Goal: Task Accomplishment & Management: Use online tool/utility

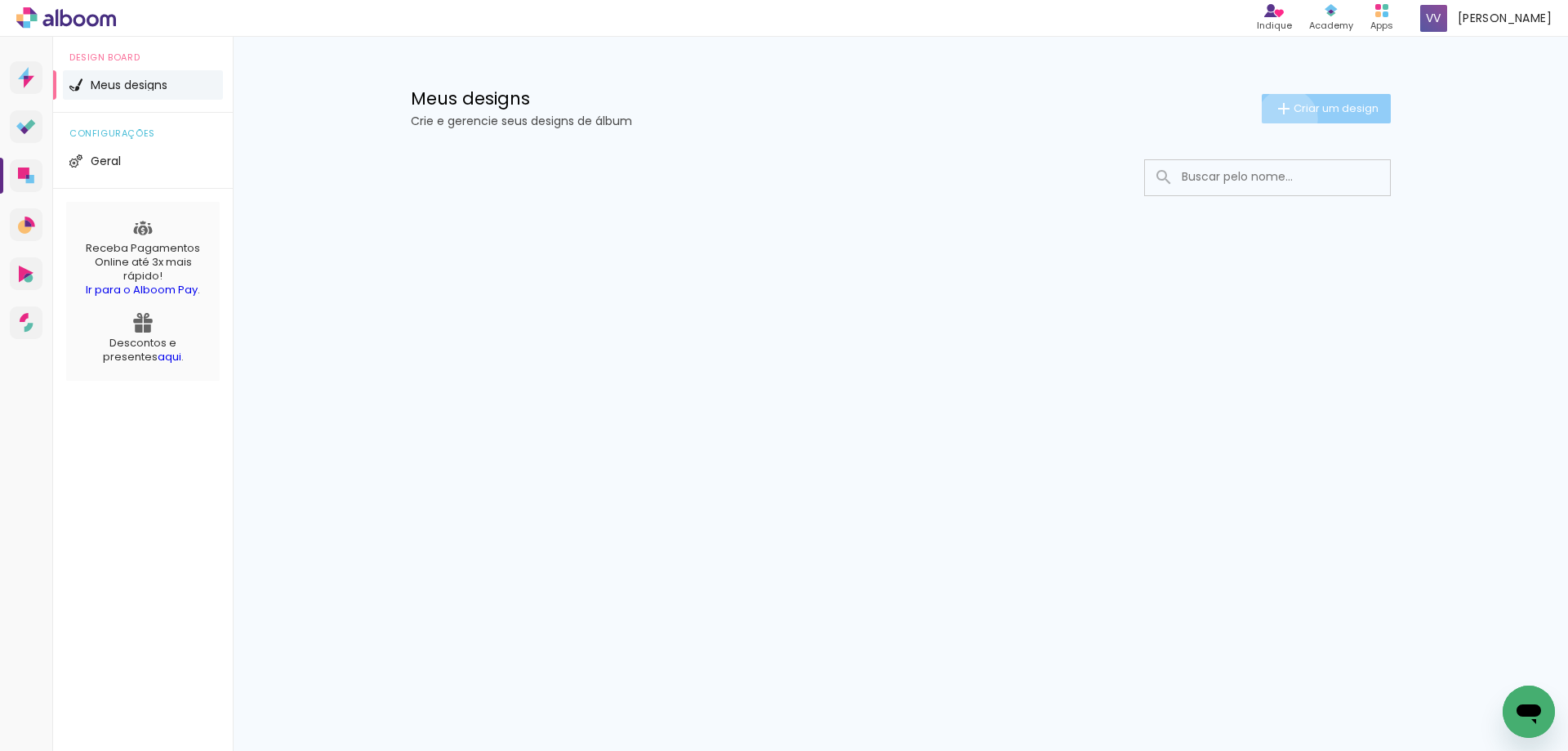
click at [1284, 119] on paper-button "Criar um design" at bounding box center [1326, 108] width 129 height 30
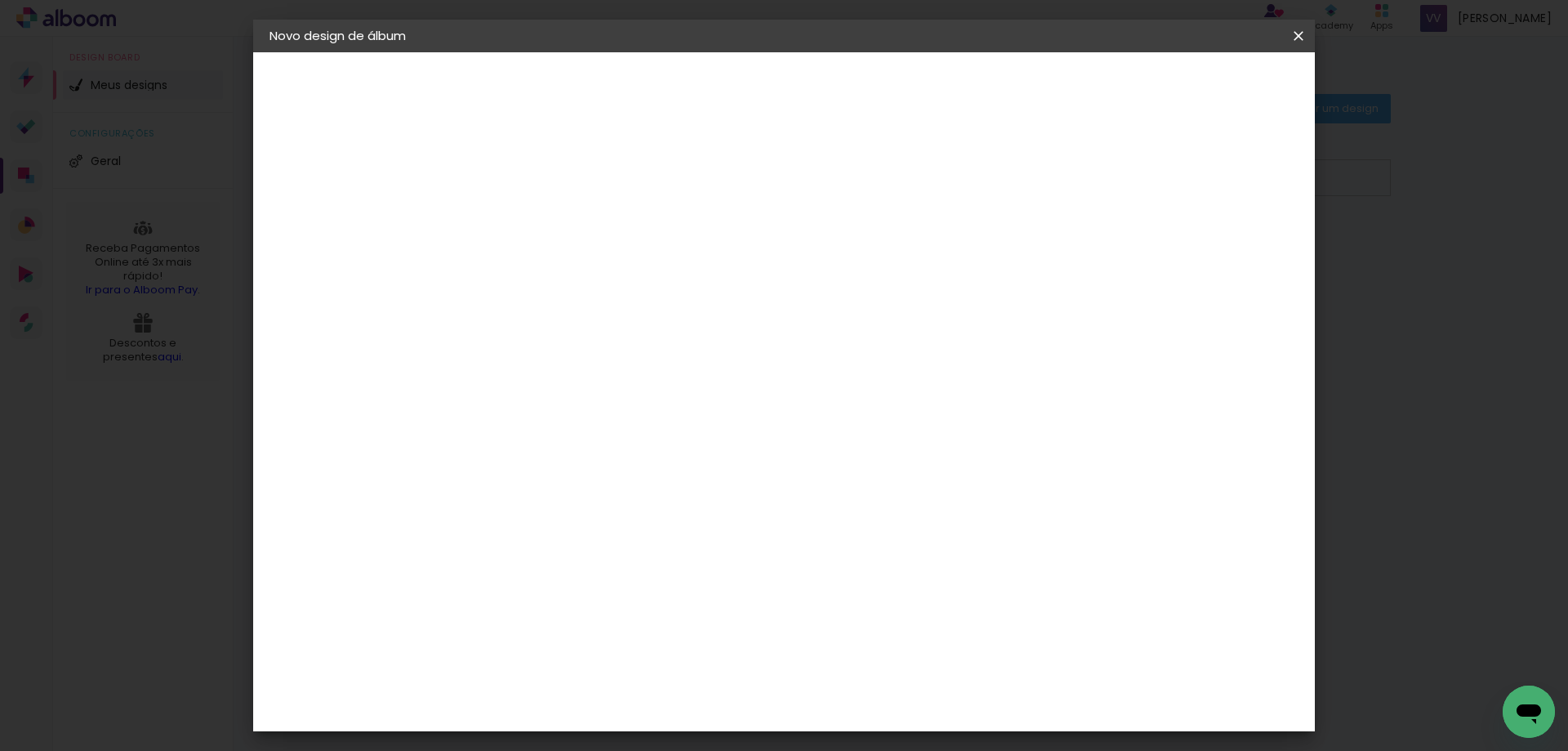
click at [537, 221] on input at bounding box center [537, 219] width 0 height 25
type input "[PERSON_NAME]"
type paper-input "[PERSON_NAME]"
click at [704, 76] on paper-button "Avançar" at bounding box center [664, 86] width 80 height 28
click at [547, 313] on input at bounding box center [562, 310] width 132 height 20
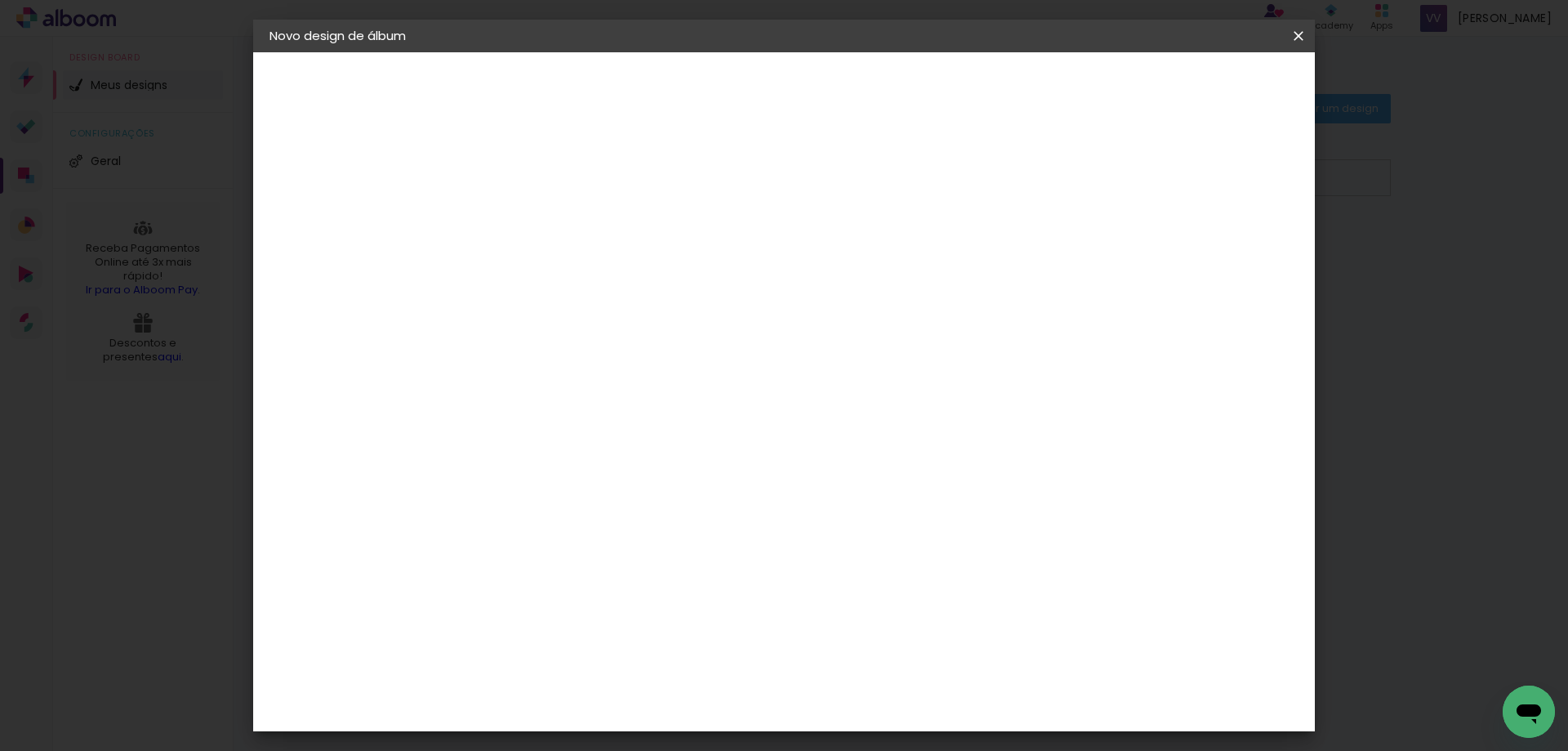
type input "schl"
type paper-input "schl"
click at [569, 271] on div at bounding box center [562, 272] width 132 height 2
click at [576, 304] on input "schl" at bounding box center [562, 310] width 132 height 20
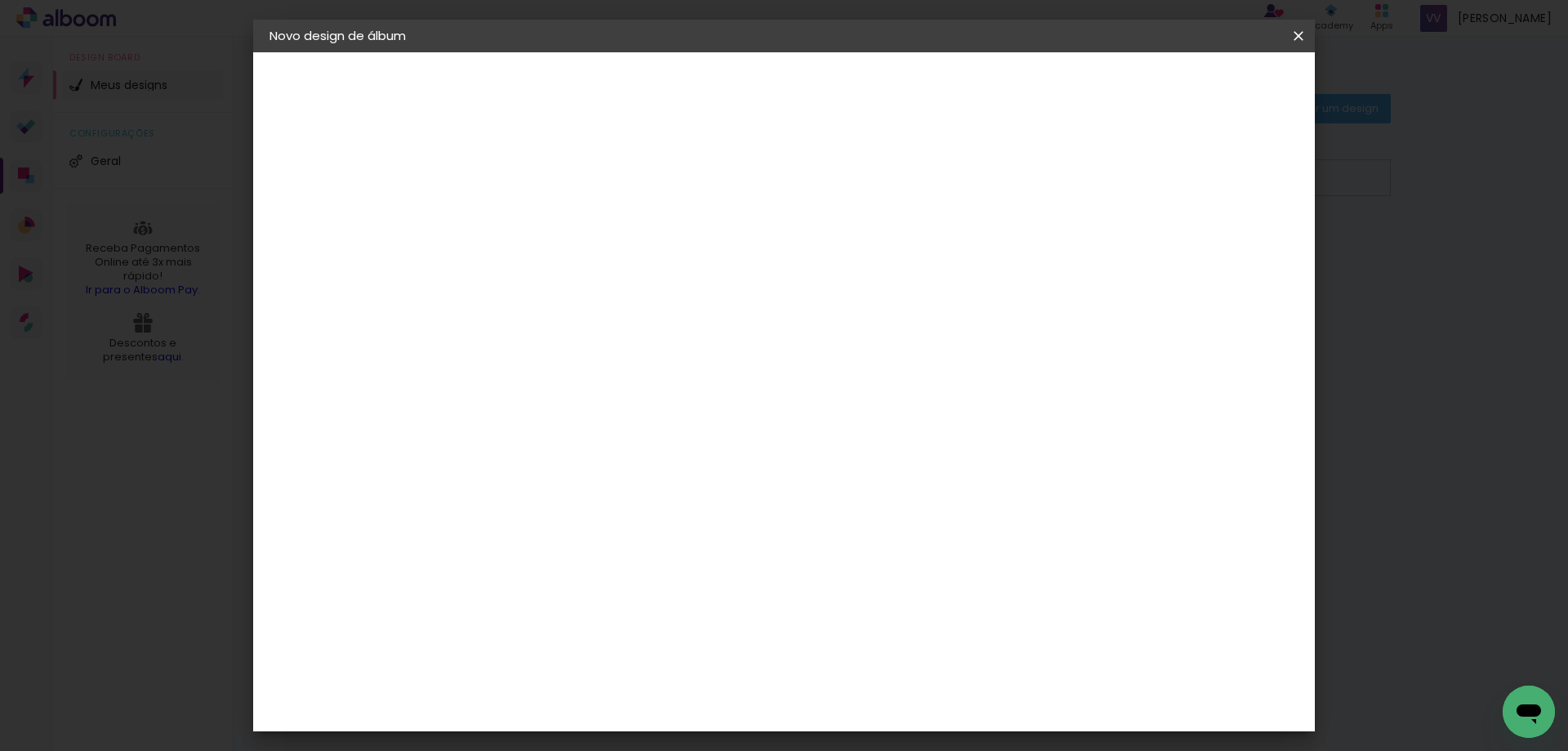
type input "schlo"
type paper-input "schlo"
click at [0, 0] on iron-icon at bounding box center [0, 0] width 0 height 0
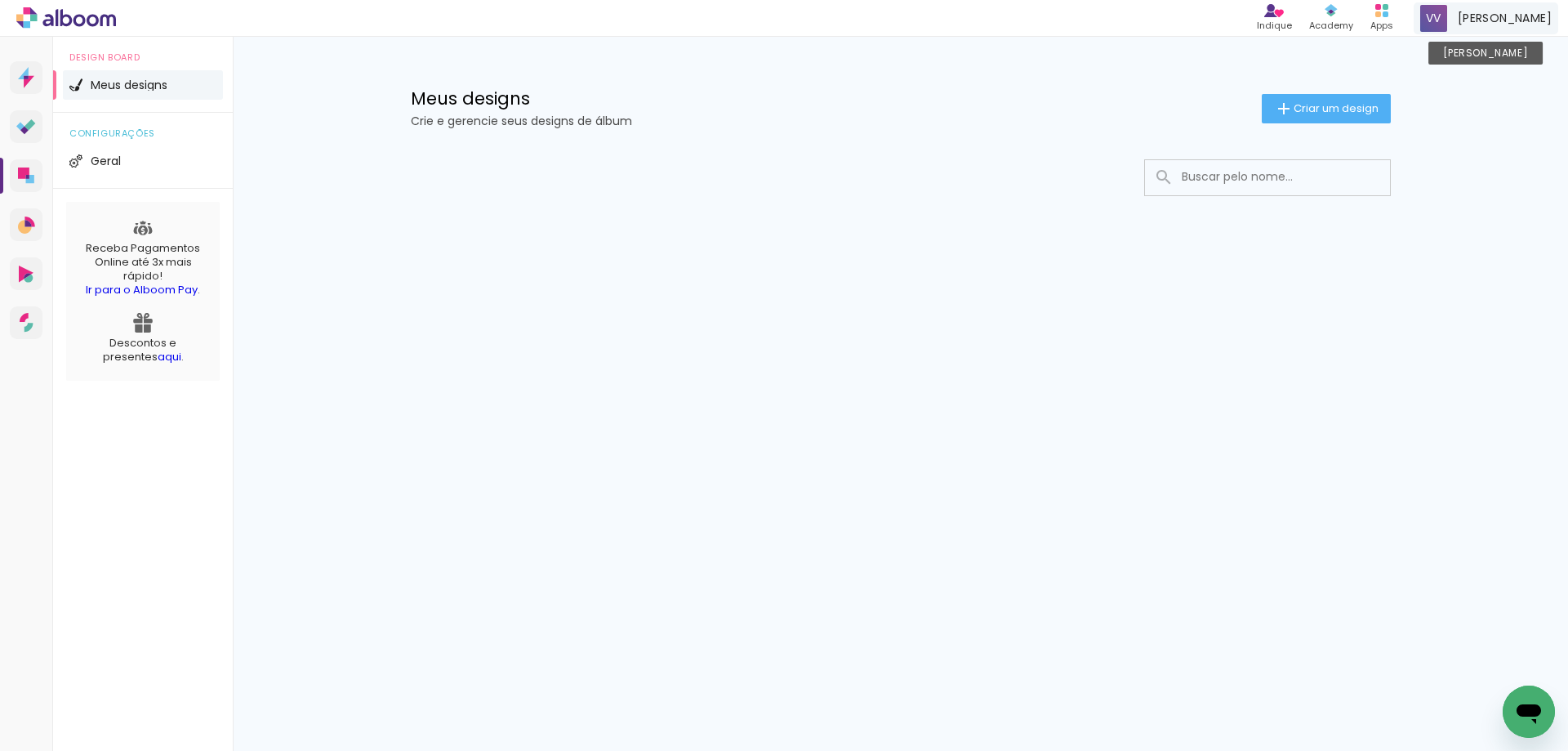
click at [1493, 18] on span "[PERSON_NAME]" at bounding box center [1505, 18] width 94 height 17
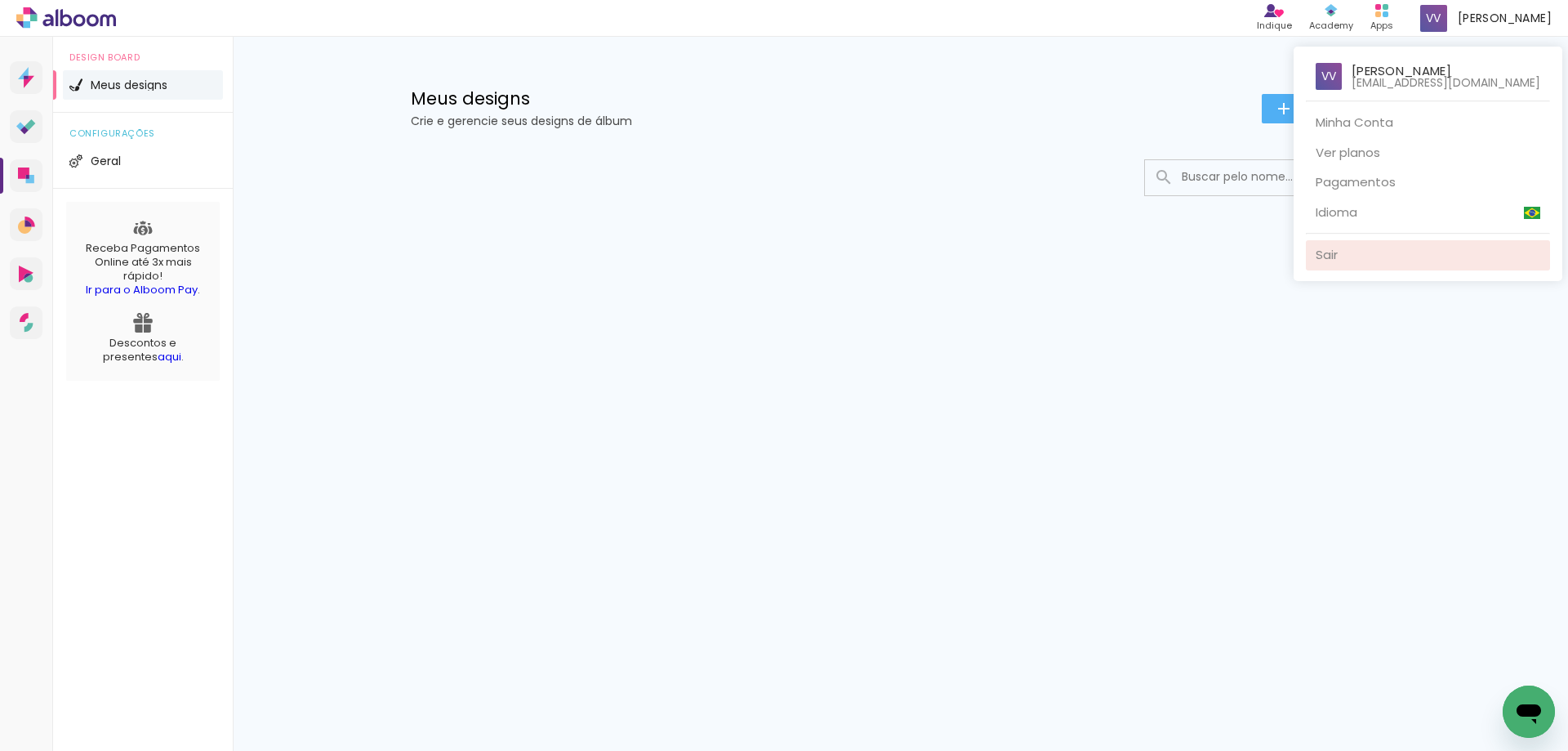
click at [1350, 254] on link "Sair" at bounding box center [1427, 255] width 244 height 31
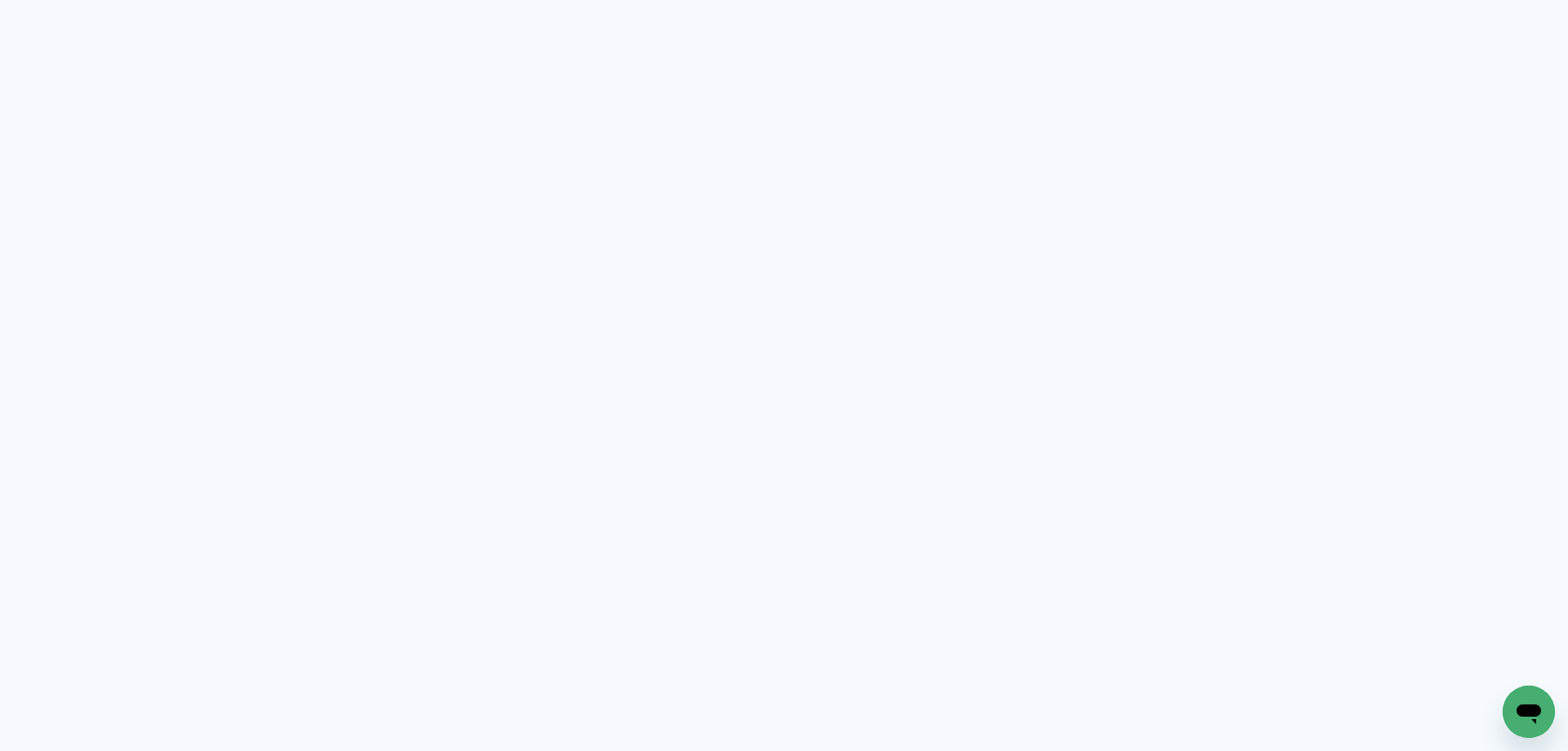
drag, startPoint x: 678, startPoint y: 153, endPoint x: 791, endPoint y: 98, distance: 125.7
click at [686, 153] on neon-animated-pages "Prosite Website + Landing pages Proof Sistema de seleção e venda de fotos Desig…" at bounding box center [784, 375] width 1568 height 751
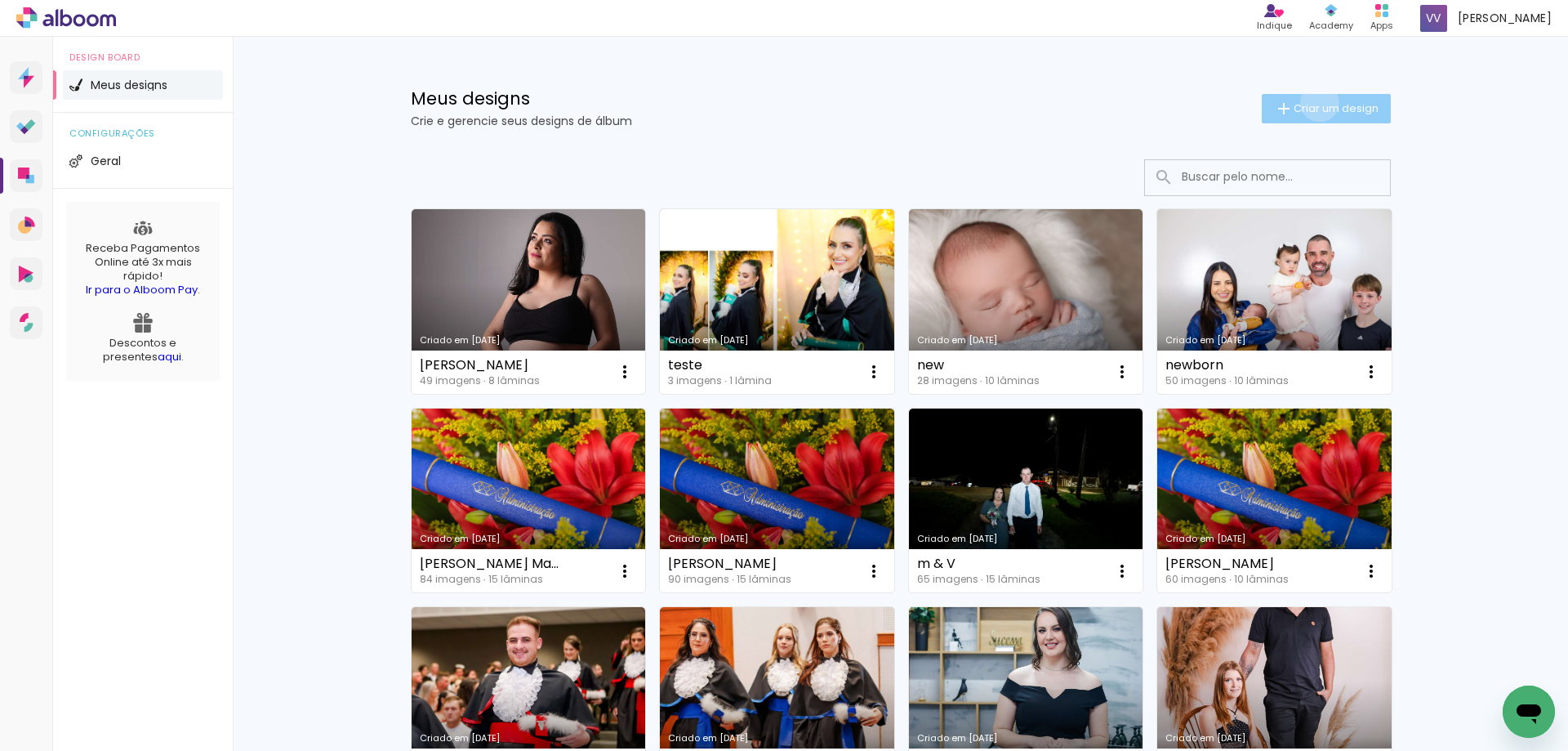
click at [1310, 103] on span "Criar um design" at bounding box center [1336, 108] width 85 height 11
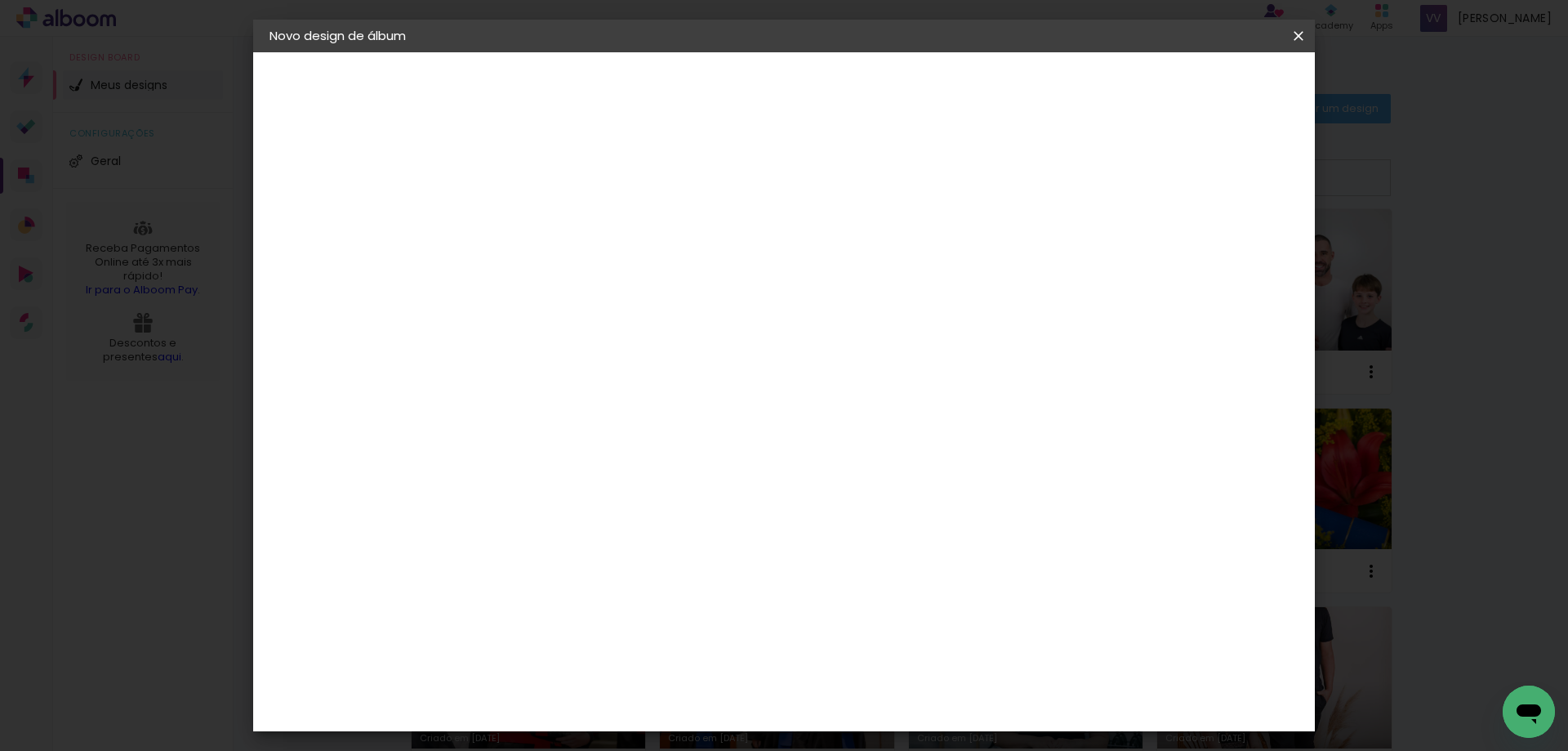
click at [537, 221] on input at bounding box center [537, 219] width 0 height 25
type input "[PERSON_NAME]"
type paper-input "[PERSON_NAME]"
click at [0, 0] on slot "Avançar" at bounding box center [0, 0] width 0 height 0
click at [618, 319] on input at bounding box center [578, 310] width 165 height 20
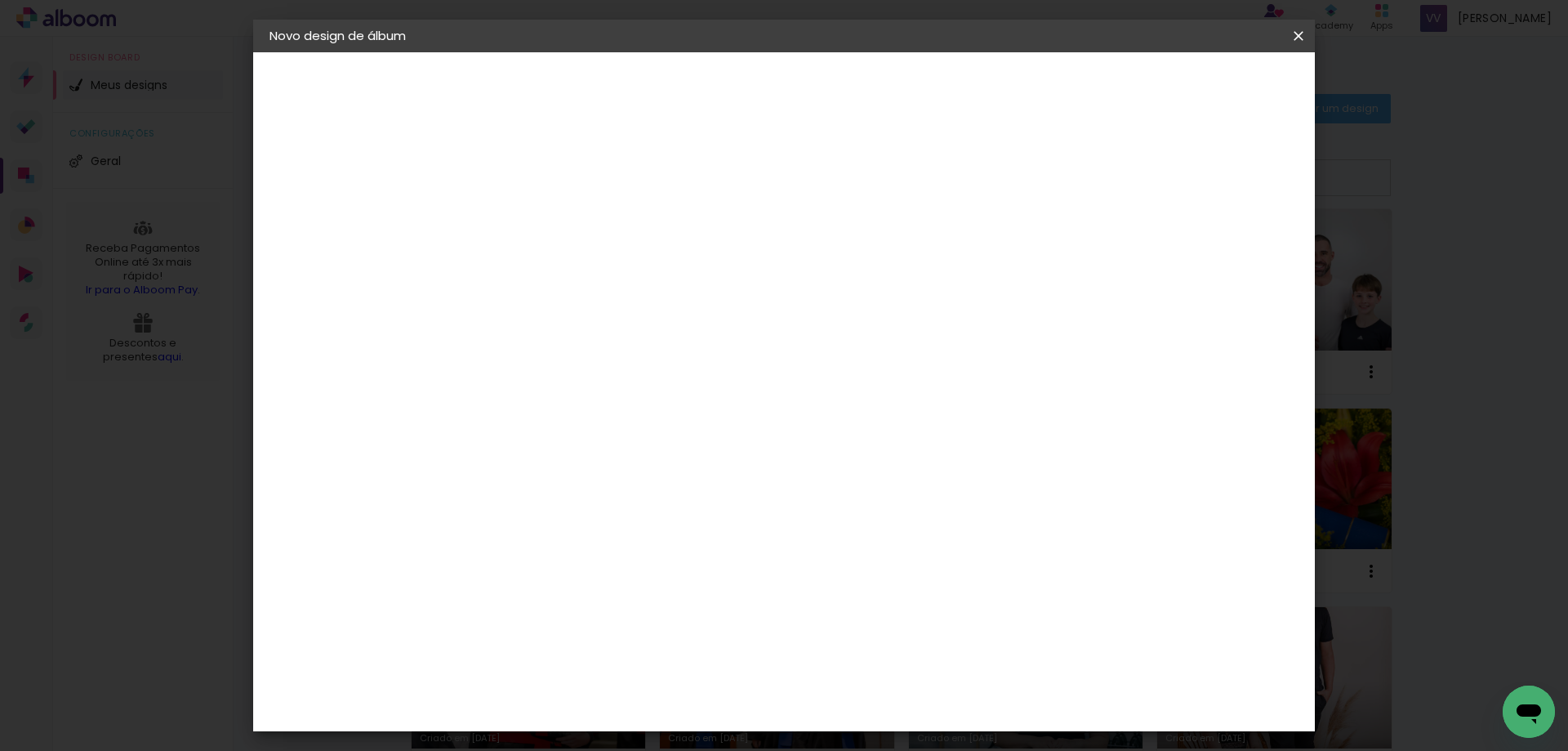
type input "sc"
type paper-input "sc"
click at [634, 438] on paper-item "Schlosser" at bounding box center [562, 430] width 144 height 36
click at [0, 0] on slot "Avançar" at bounding box center [0, 0] width 0 height 0
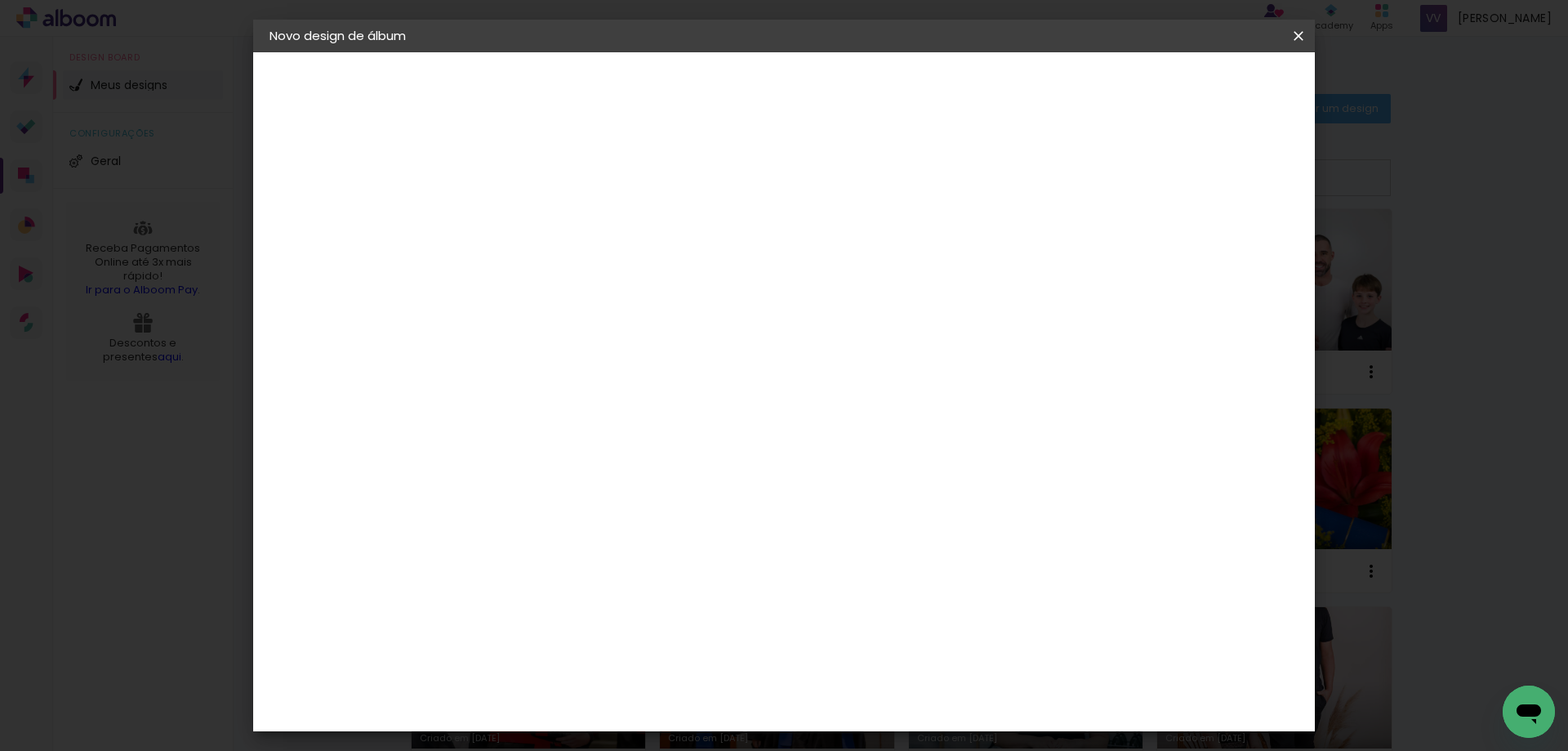
click at [647, 645] on span "30 × 30" at bounding box center [608, 666] width 76 height 43
click at [803, 77] on paper-button "Avançar" at bounding box center [763, 86] width 80 height 28
click at [1195, 87] on span "Iniciar design" at bounding box center [1158, 87] width 75 height 11
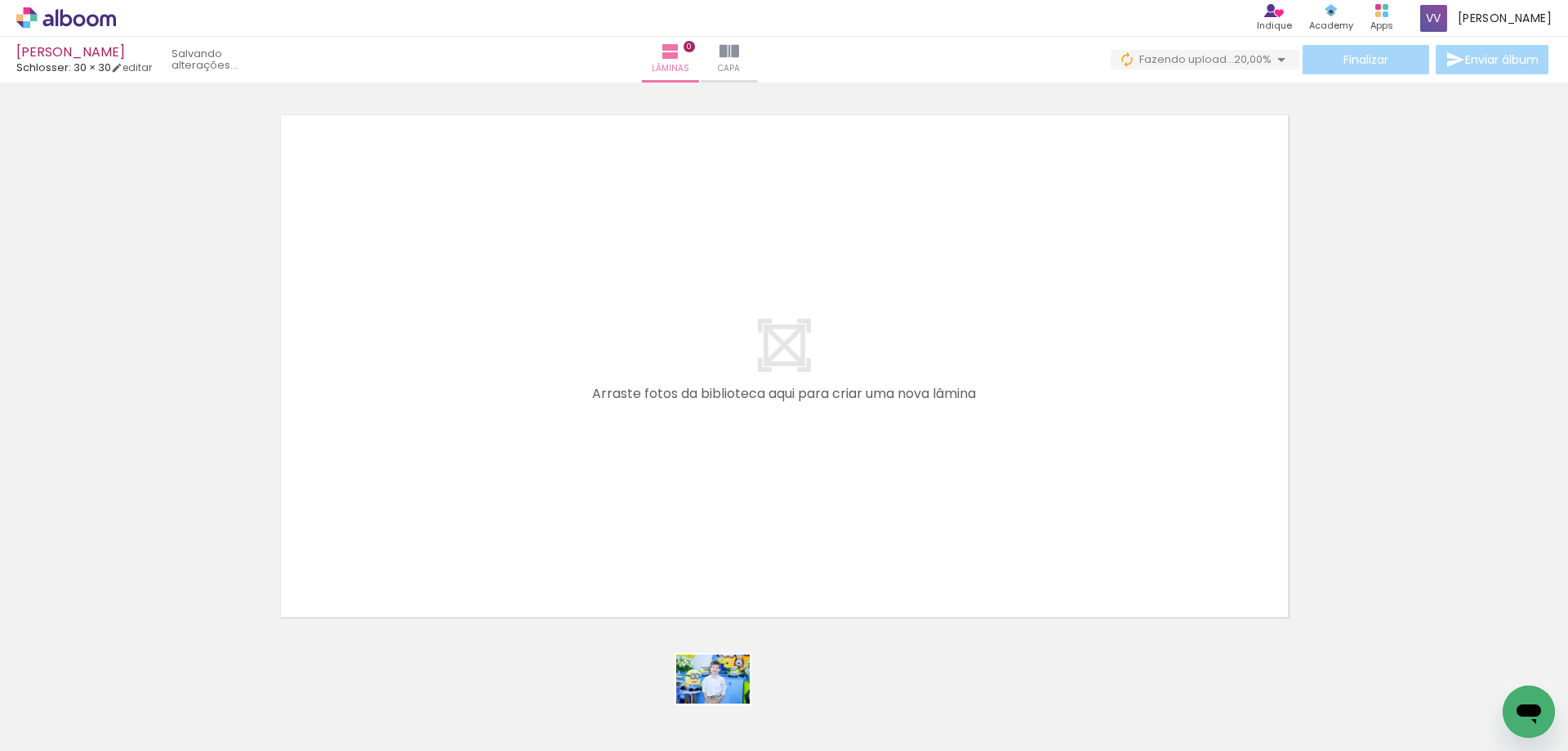
drag, startPoint x: 712, startPoint y: 694, endPoint x: 725, endPoint y: 703, distance: 15.8
click at [725, 703] on div at bounding box center [713, 696] width 81 height 54
drag, startPoint x: 282, startPoint y: 634, endPoint x: 210, endPoint y: 673, distance: 81.9
click at [401, 527] on quentale-workspace at bounding box center [784, 375] width 1568 height 751
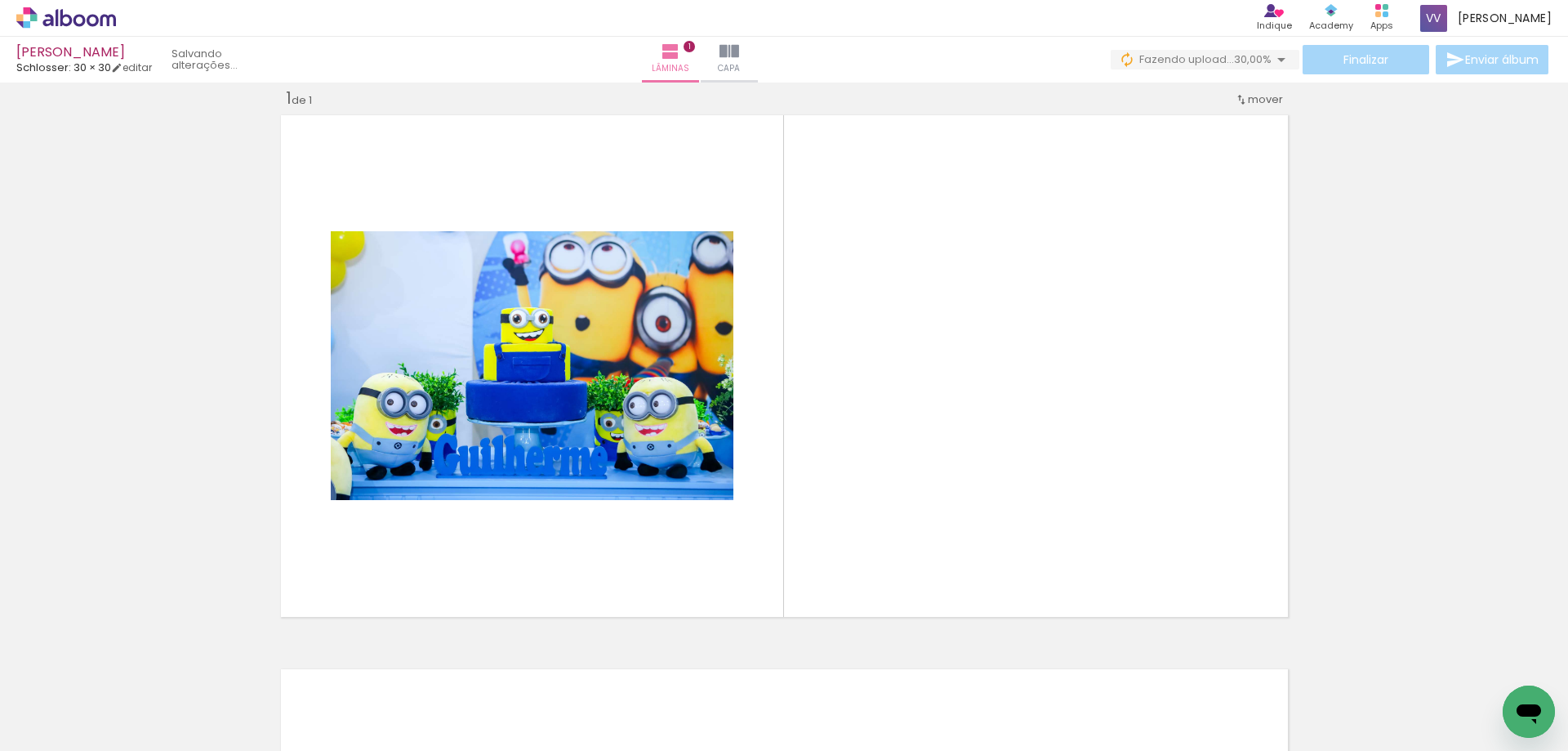
scroll to position [20, 0]
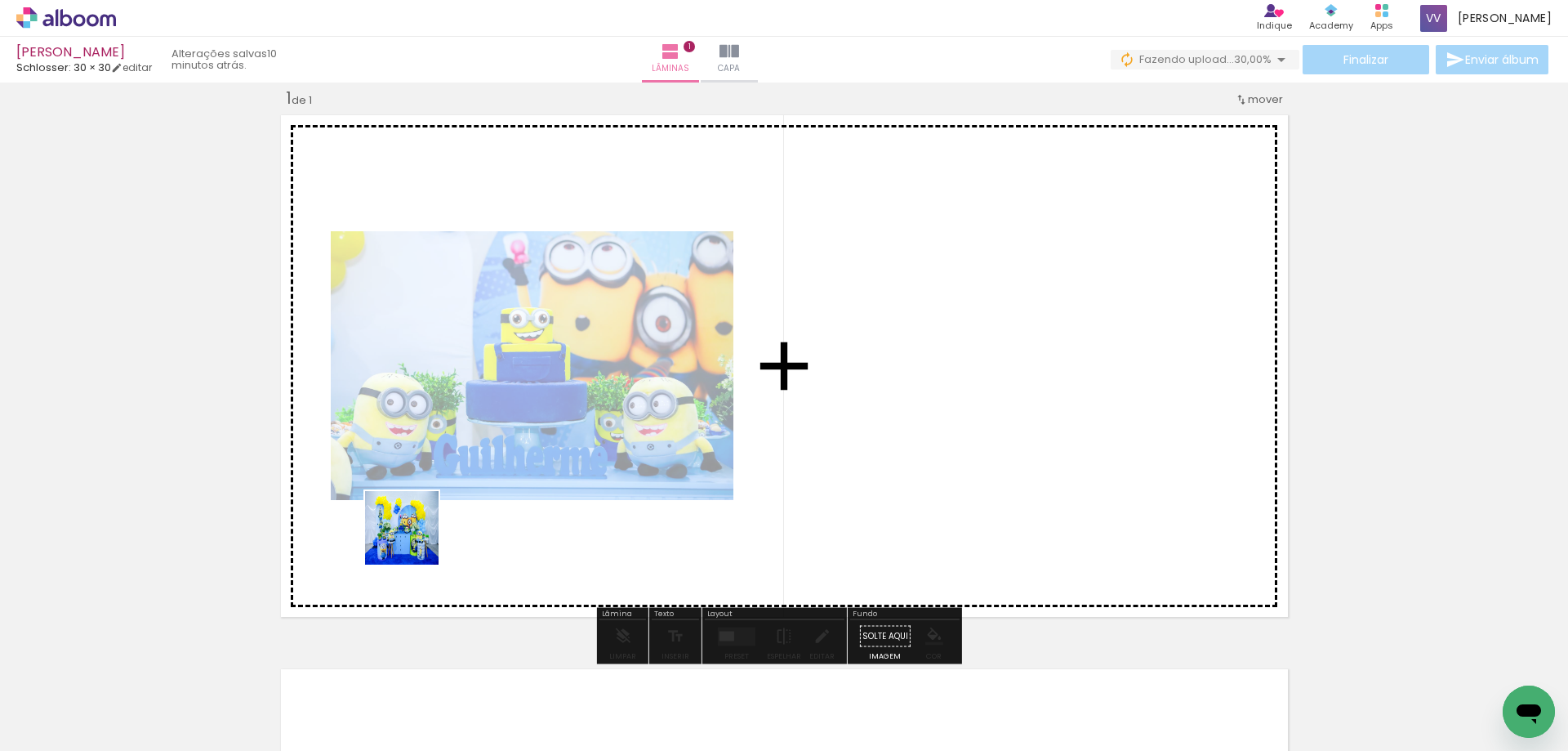
drag, startPoint x: 191, startPoint y: 692, endPoint x: 336, endPoint y: 674, distance: 146.1
click at [429, 522] on quentale-workspace at bounding box center [784, 375] width 1568 height 751
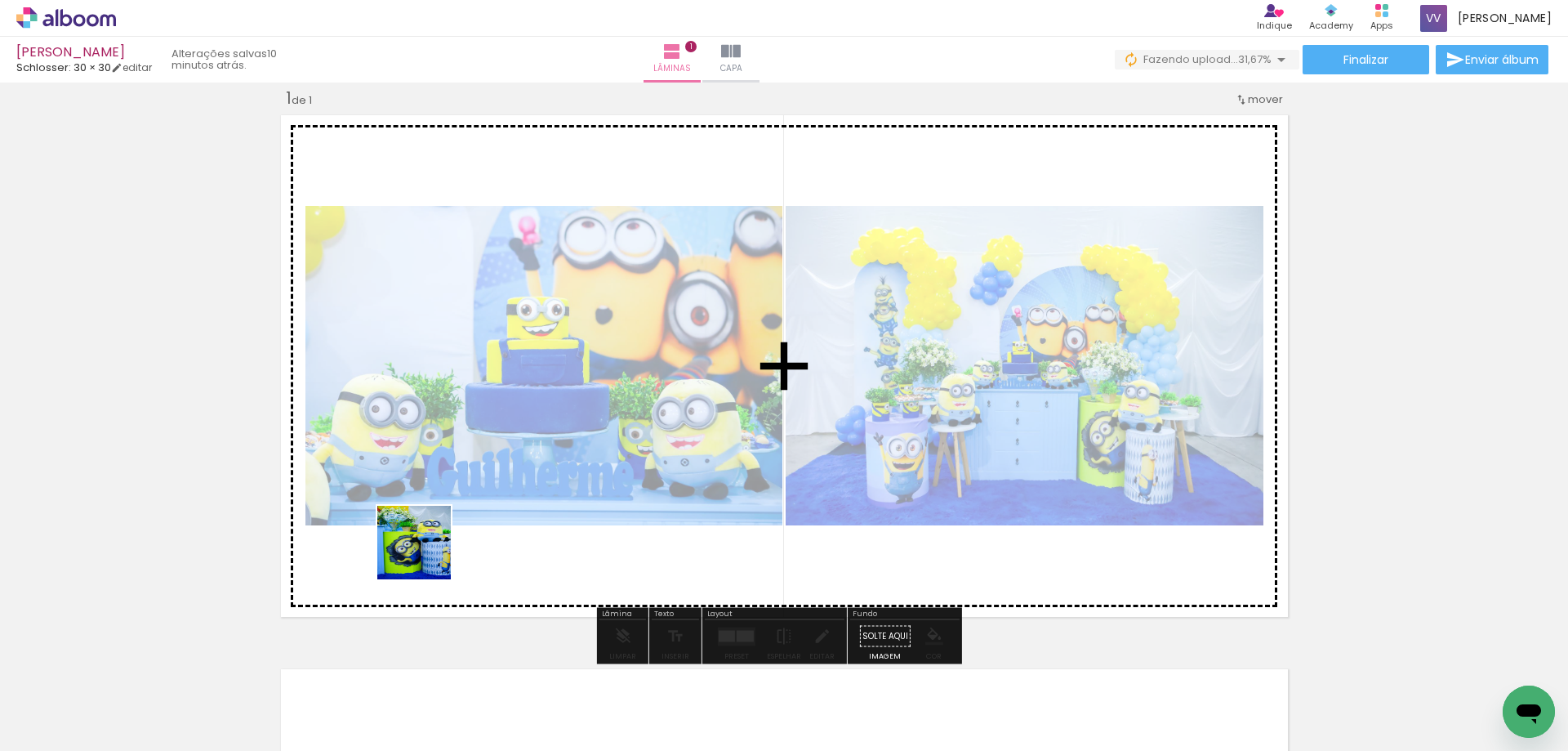
drag, startPoint x: 341, startPoint y: 712, endPoint x: 556, endPoint y: 582, distance: 251.2
click at [463, 511] on quentale-workspace at bounding box center [784, 375] width 1568 height 751
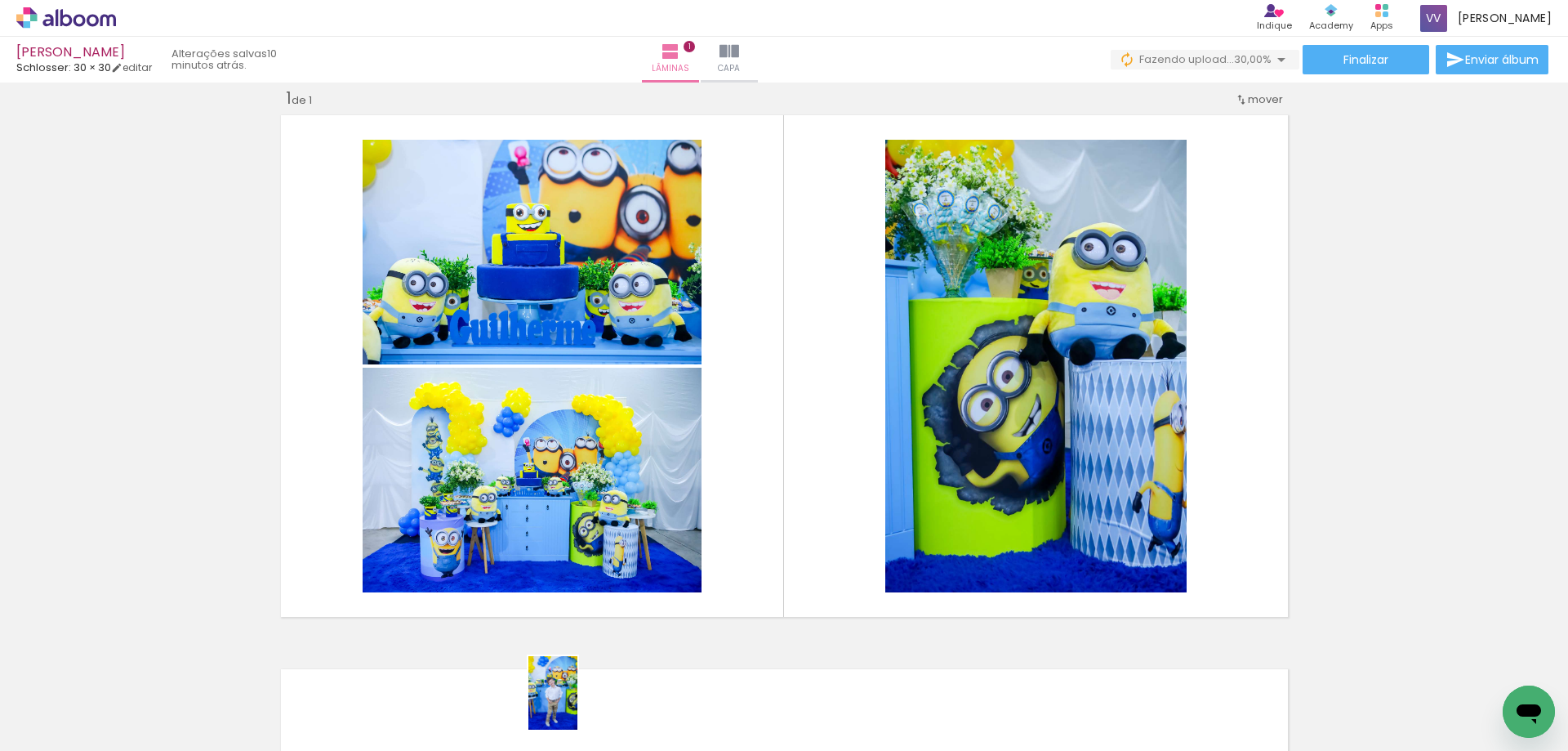
drag, startPoint x: 543, startPoint y: 714, endPoint x: 574, endPoint y: 706, distance: 32.0
click at [558, 706] on iron-image at bounding box center [529, 696] width 57 height 84
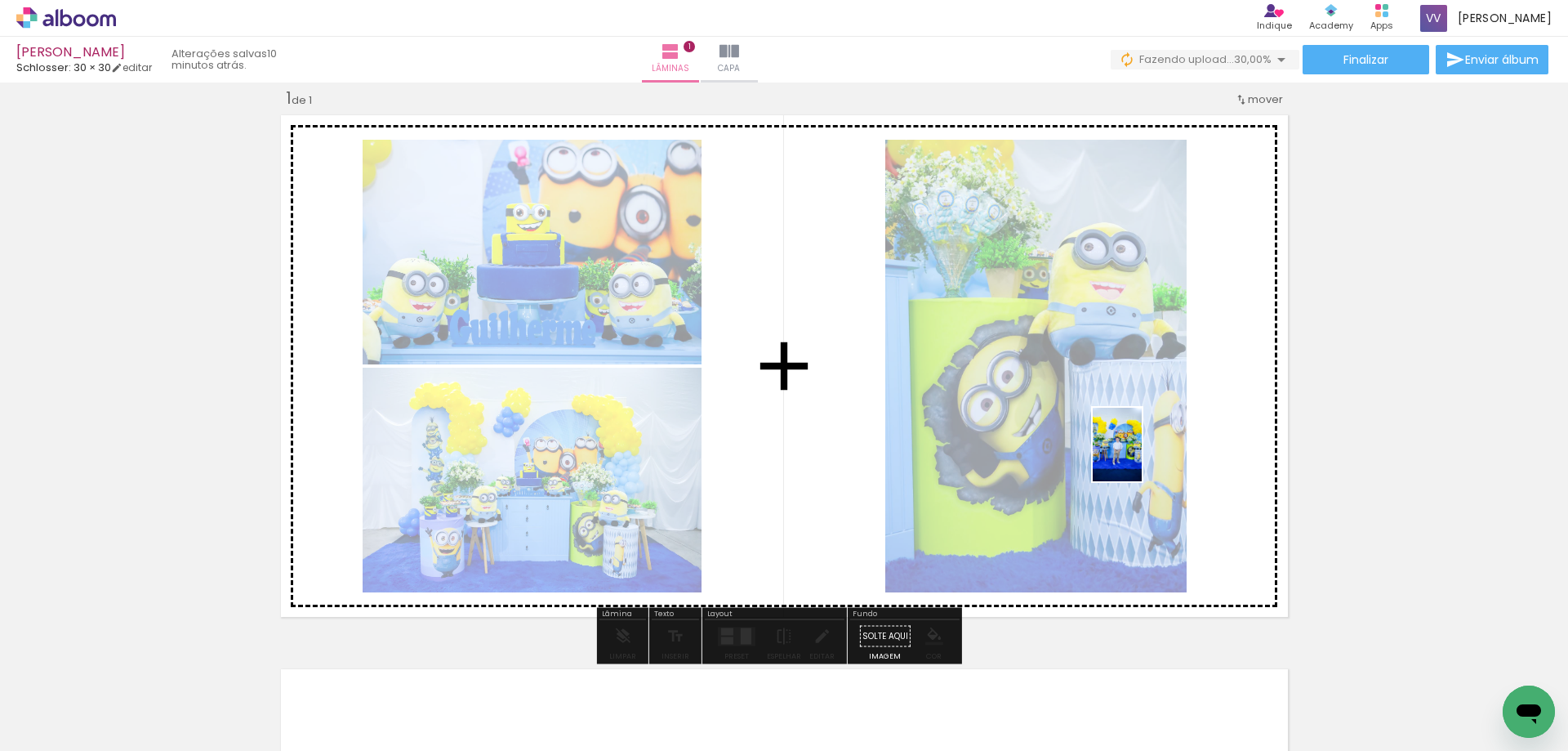
drag, startPoint x: 449, startPoint y: 706, endPoint x: 1142, endPoint y: 456, distance: 736.7
click at [1142, 456] on quentale-workspace at bounding box center [784, 375] width 1568 height 751
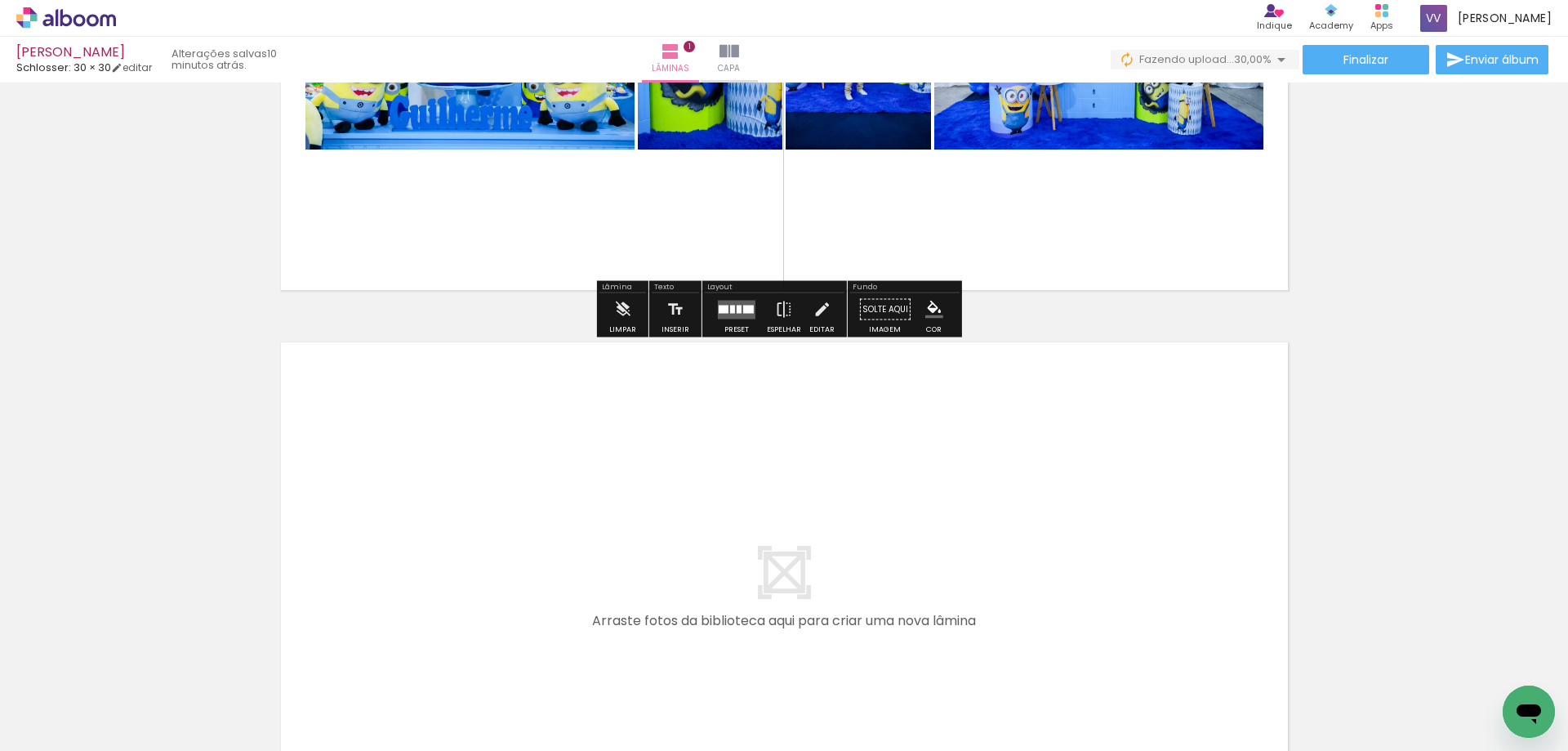
scroll to position [429, 0]
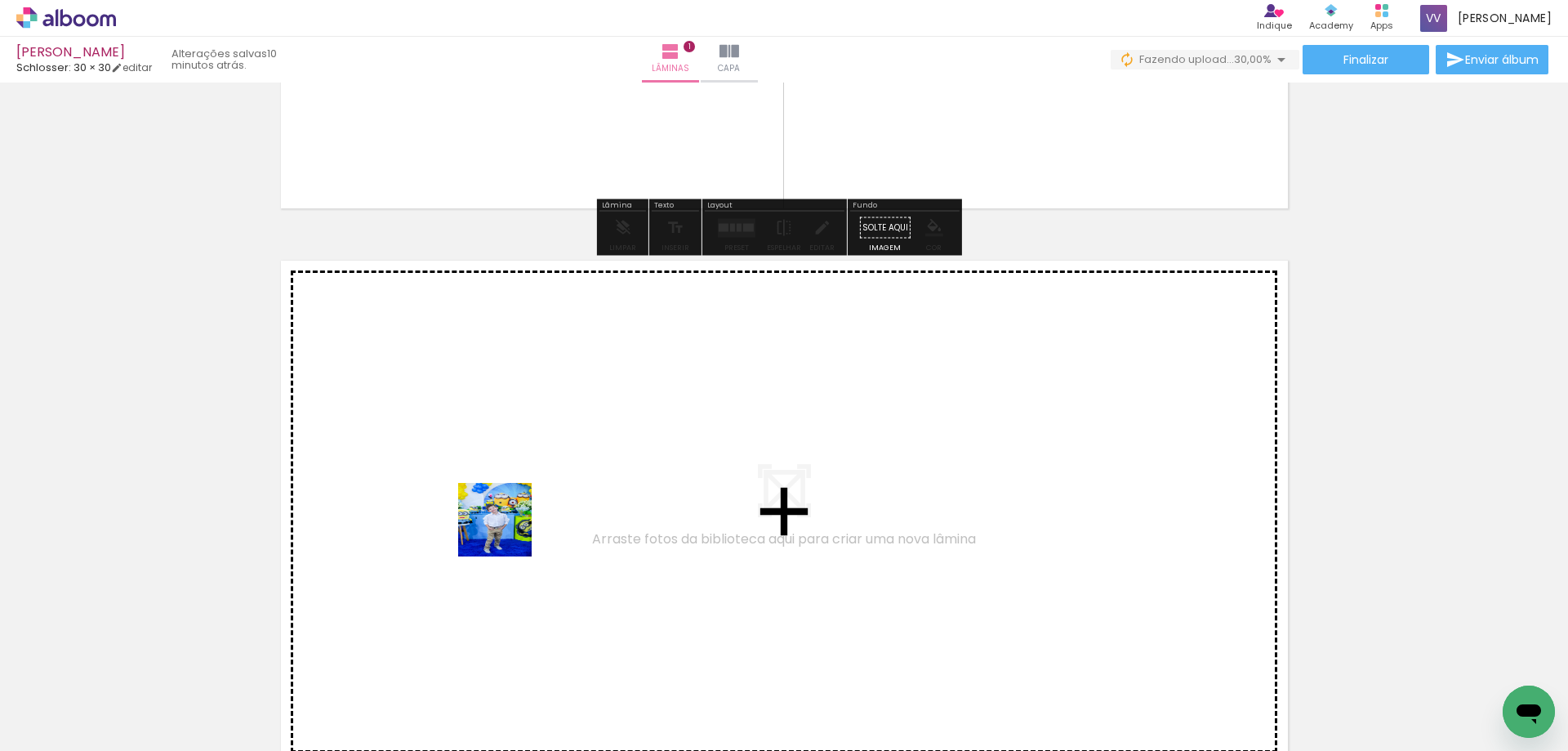
drag, startPoint x: 529, startPoint y: 602, endPoint x: 590, endPoint y: 651, distance: 78.2
click at [506, 528] on quentale-workspace at bounding box center [784, 375] width 1568 height 751
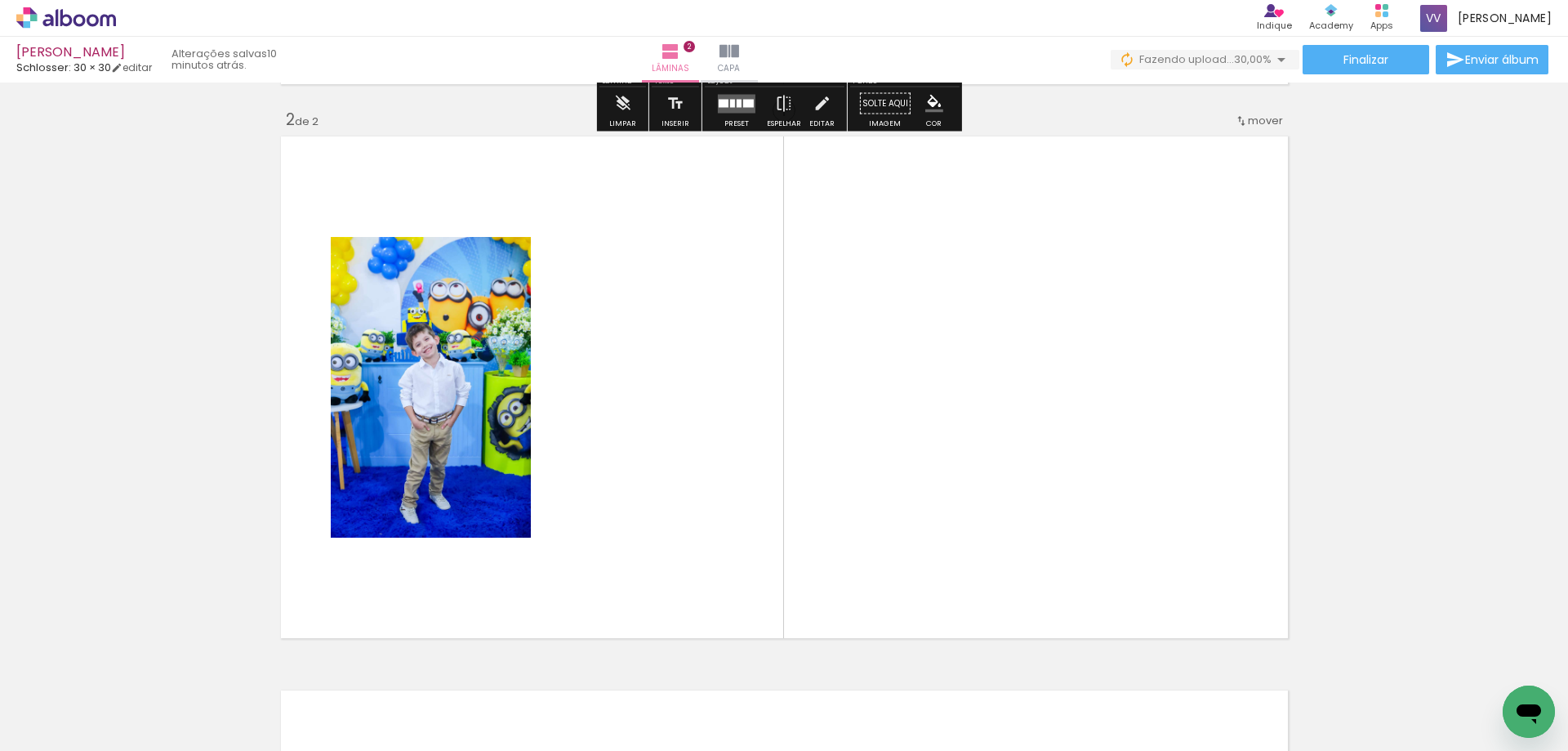
scroll to position [574, 0]
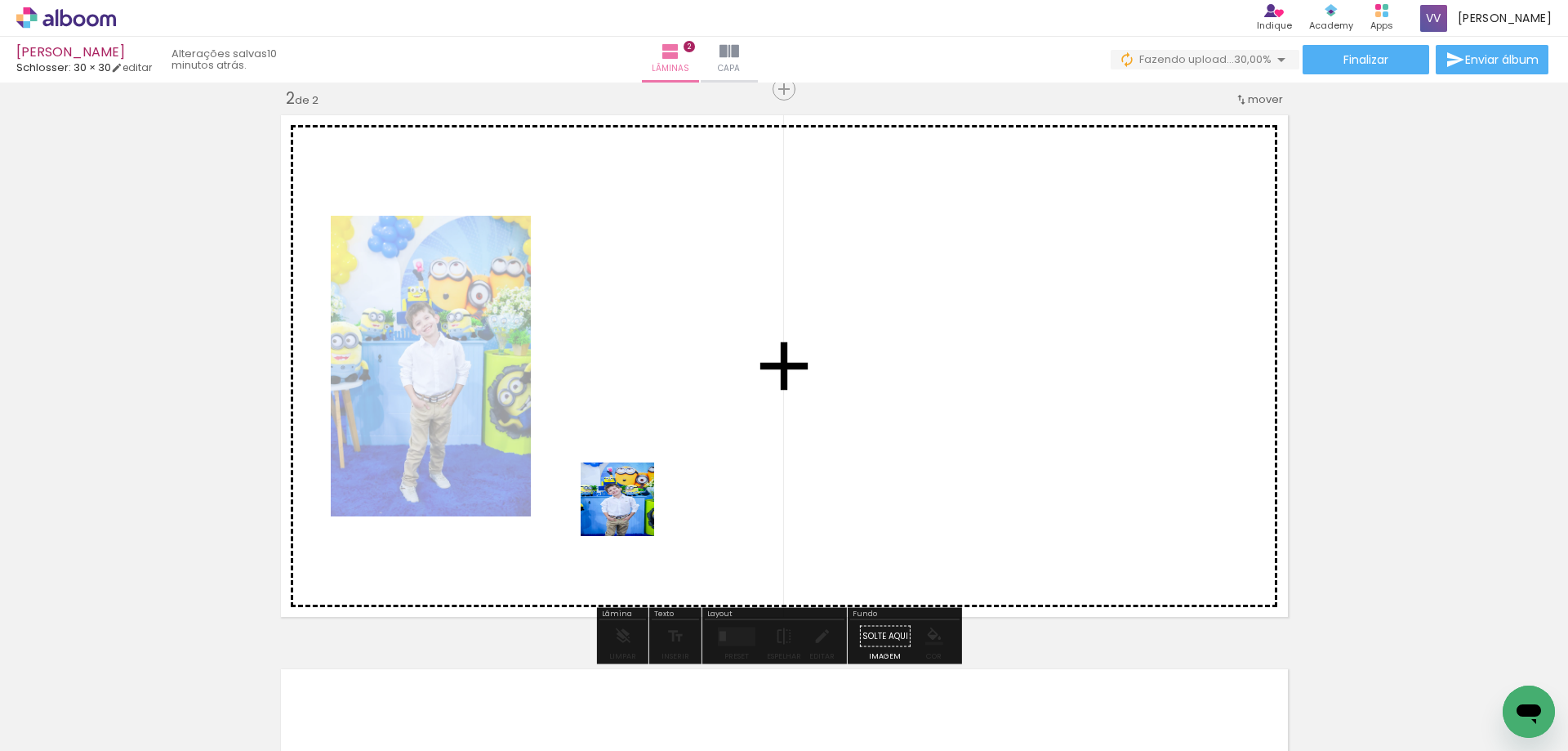
drag, startPoint x: 615, startPoint y: 678, endPoint x: 725, endPoint y: 681, distance: 110.0
click at [632, 494] on quentale-workspace at bounding box center [784, 375] width 1568 height 751
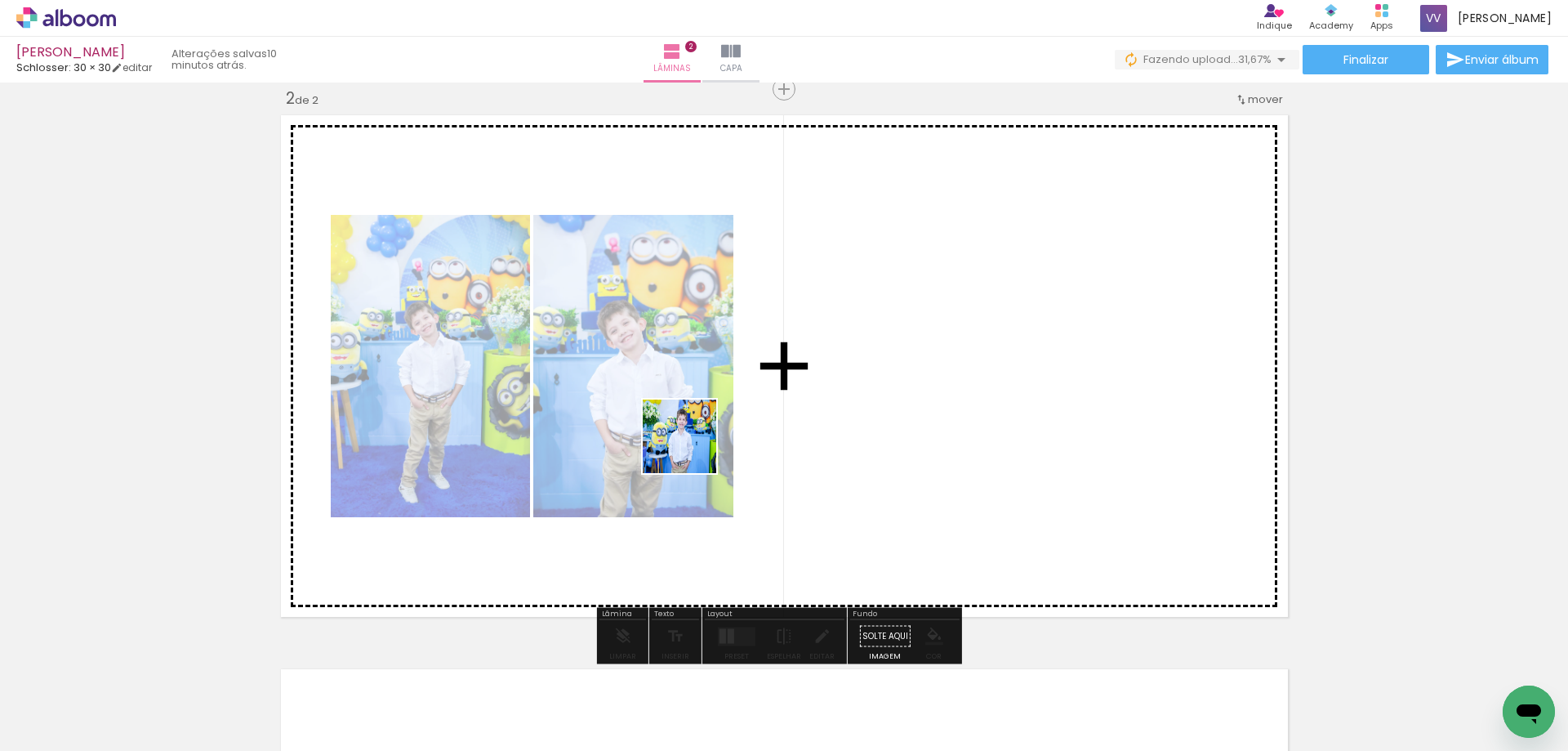
drag, startPoint x: 721, startPoint y: 571, endPoint x: 692, endPoint y: 444, distance: 130.3
click at [692, 444] on quentale-workspace at bounding box center [784, 375] width 1568 height 751
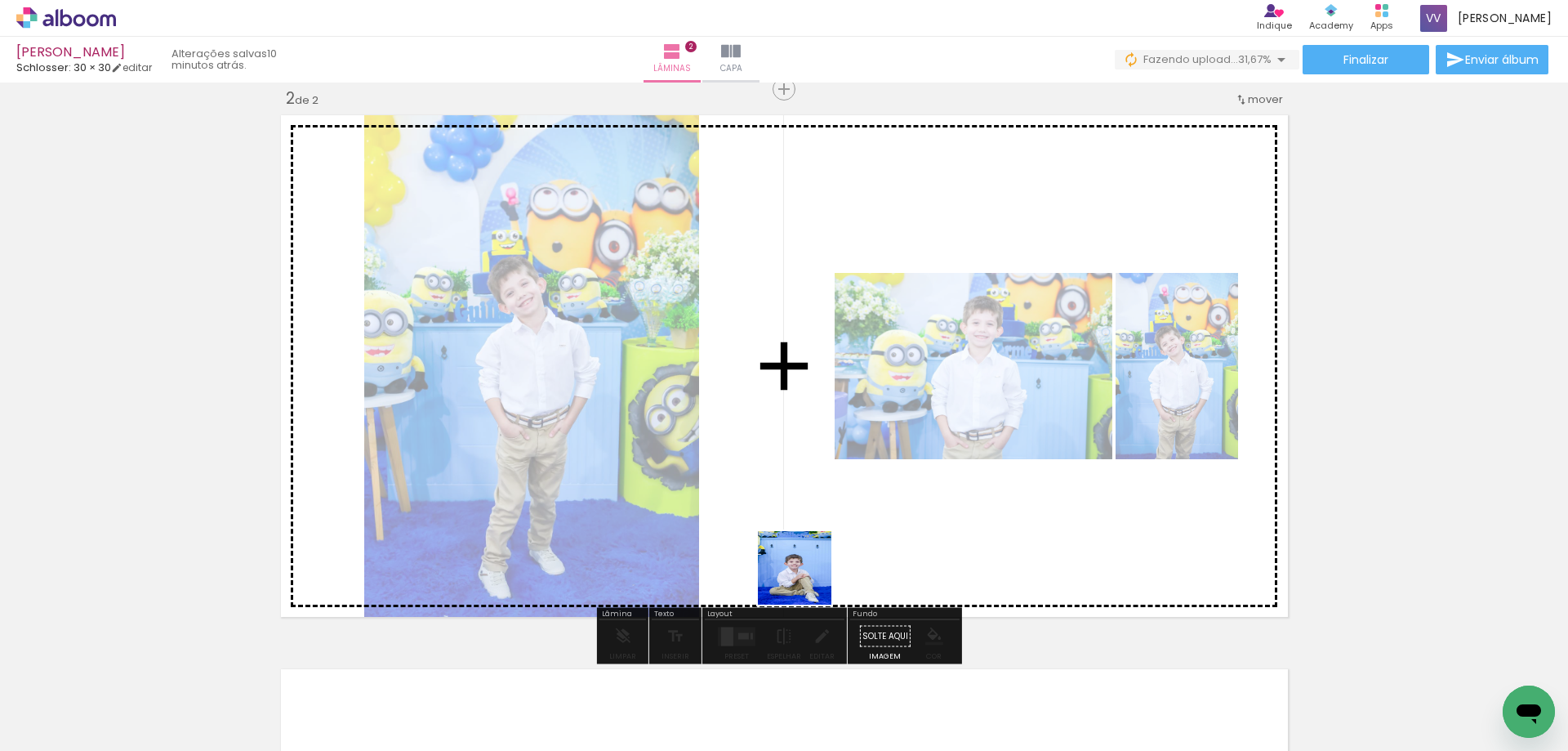
drag, startPoint x: 798, startPoint y: 693, endPoint x: 861, endPoint y: 562, distance: 145.4
click at [846, 504] on quentale-workspace at bounding box center [784, 375] width 1568 height 751
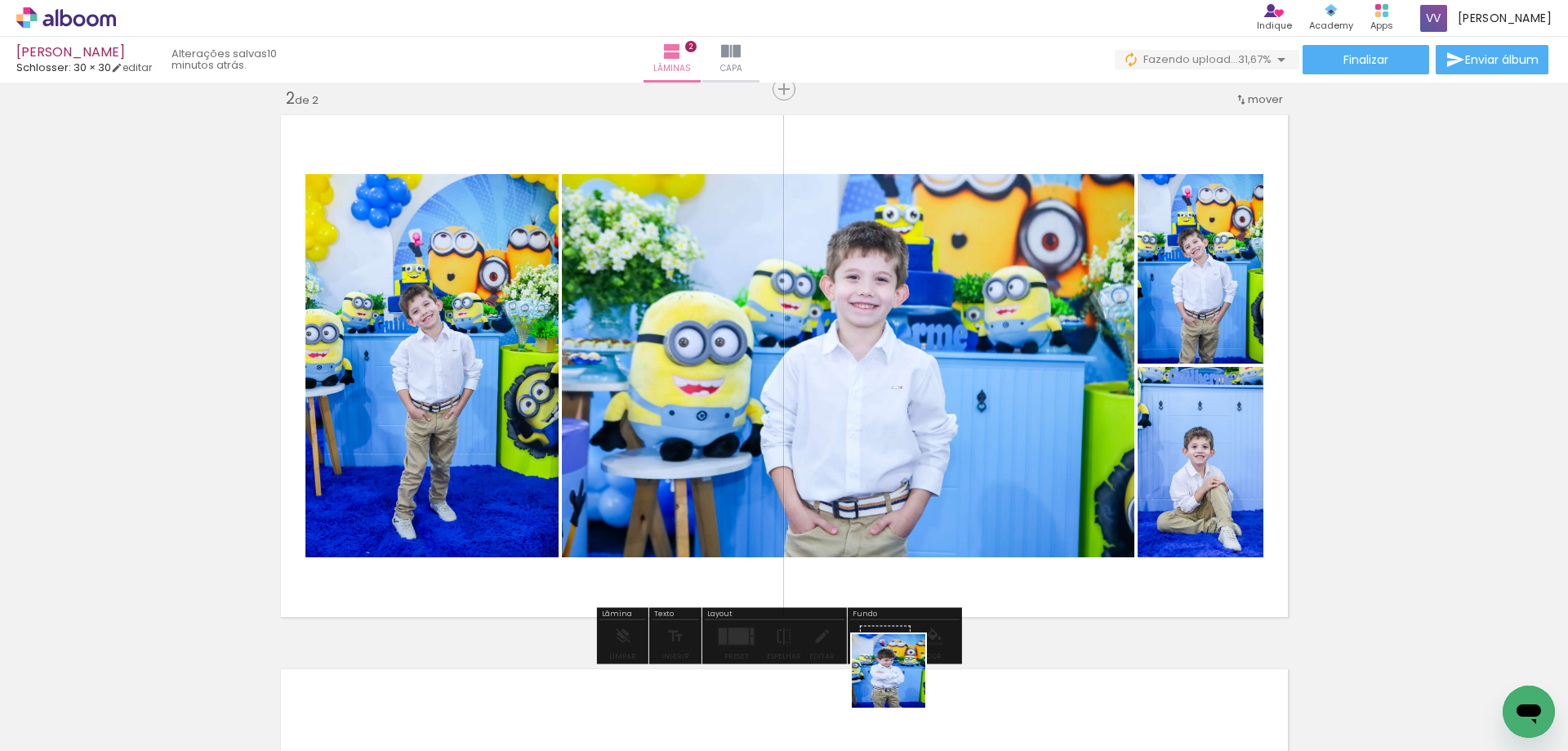
drag, startPoint x: 897, startPoint y: 707, endPoint x: 979, endPoint y: 612, distance: 125.5
click at [953, 411] on quentale-workspace at bounding box center [784, 375] width 1568 height 751
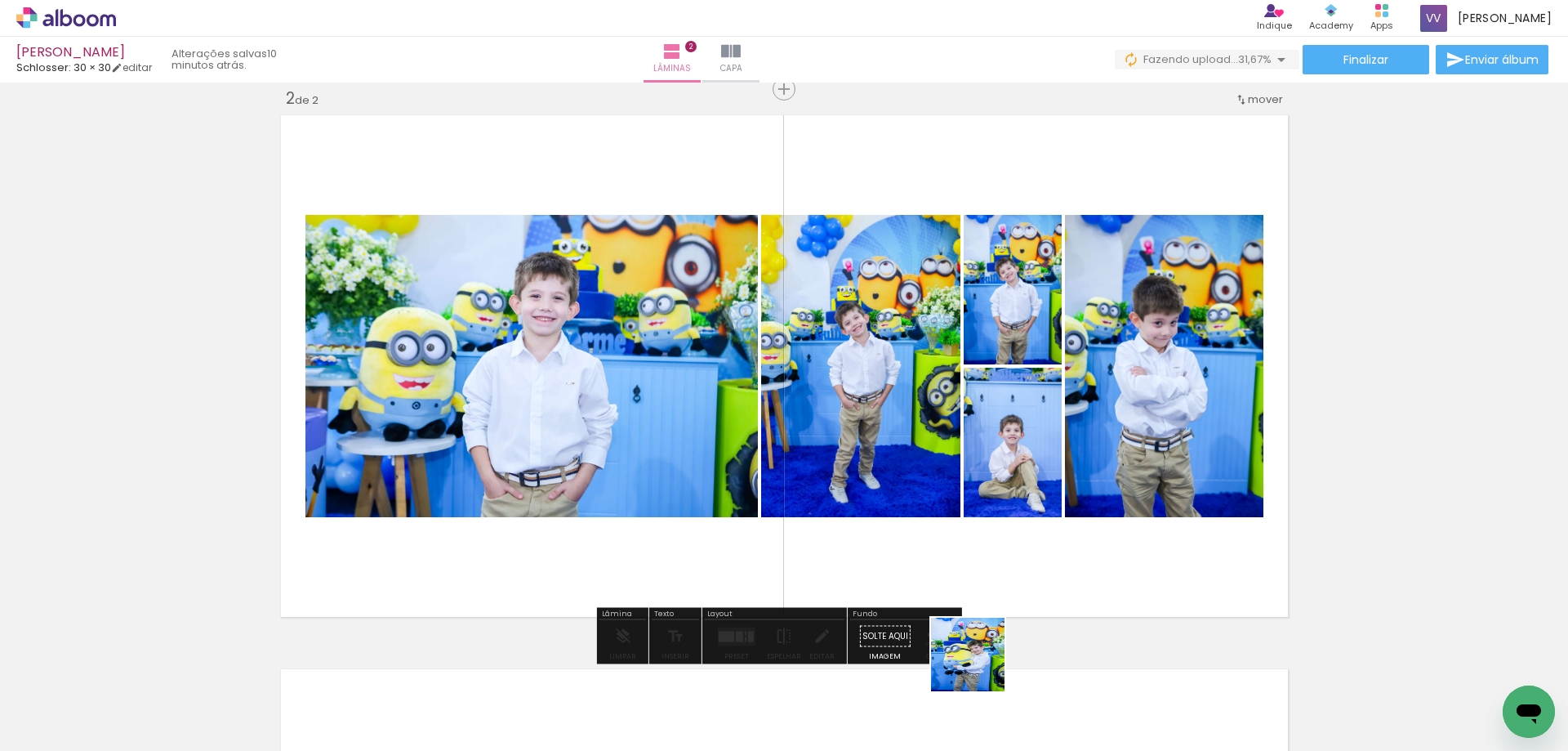
drag, startPoint x: 981, startPoint y: 676, endPoint x: 972, endPoint y: 509, distance: 167.2
click at [972, 509] on quentale-workspace at bounding box center [784, 375] width 1568 height 751
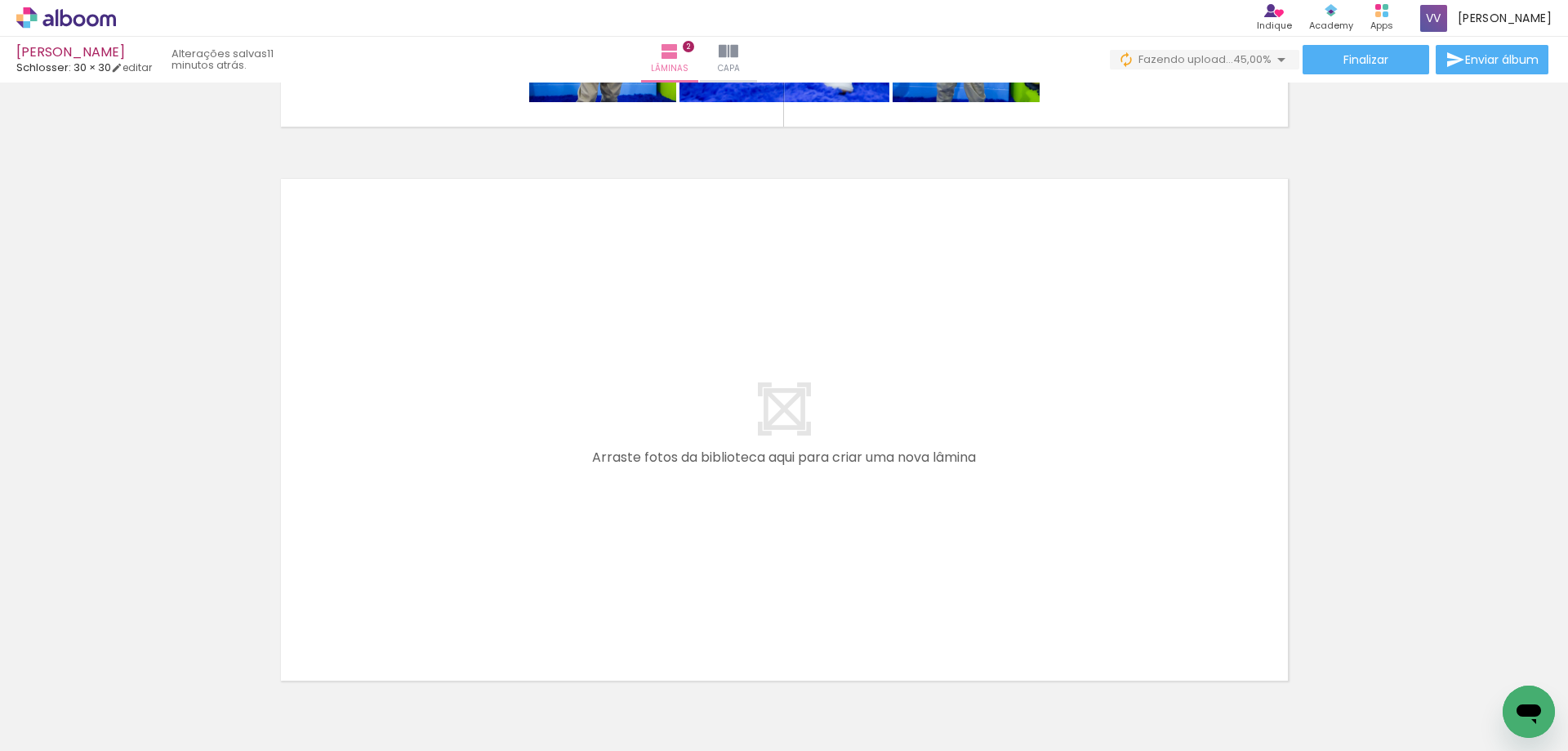
scroll to position [0, 556]
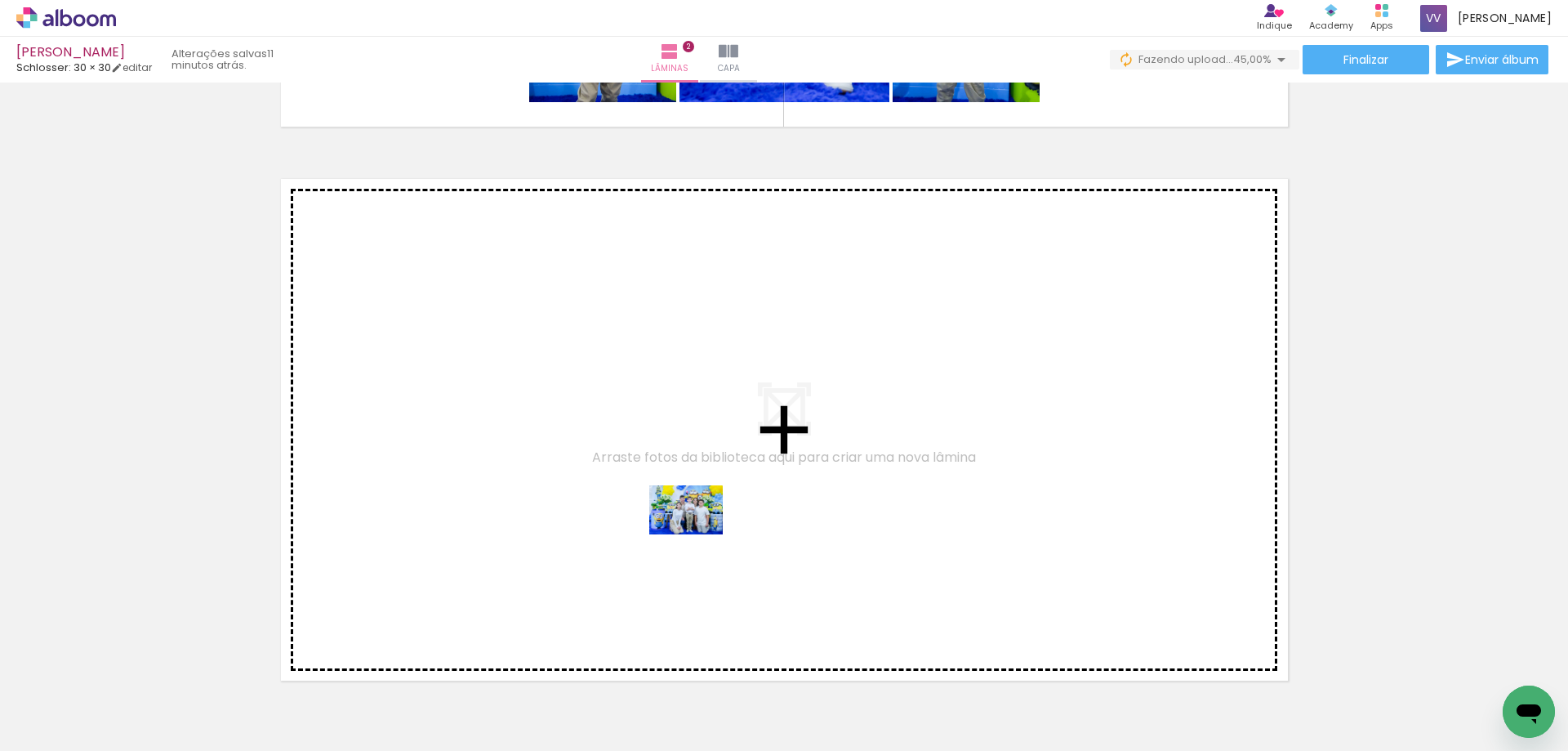
drag, startPoint x: 696, startPoint y: 716, endPoint x: 698, endPoint y: 534, distance: 182.0
click at [698, 534] on quentale-workspace at bounding box center [784, 375] width 1568 height 751
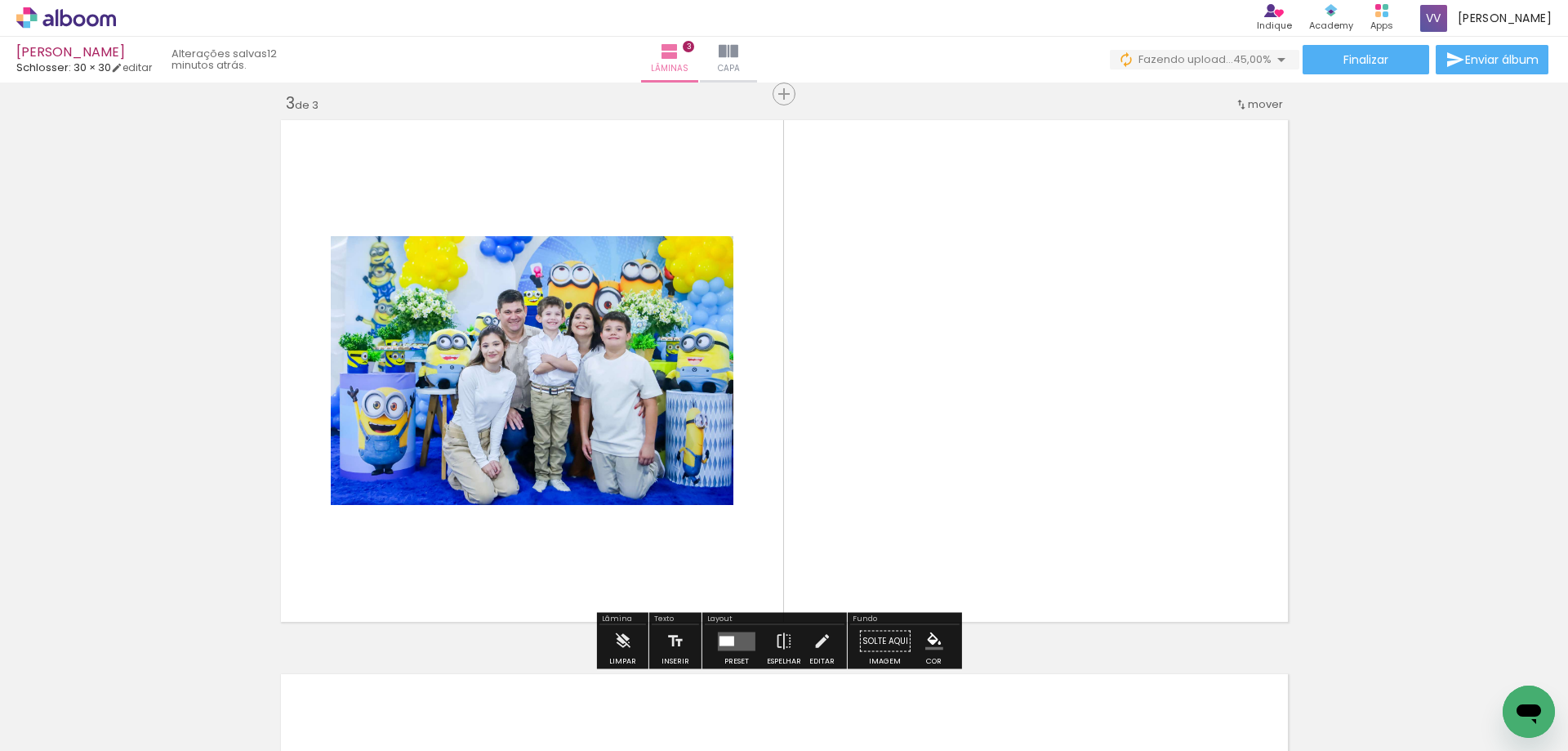
scroll to position [1128, 0]
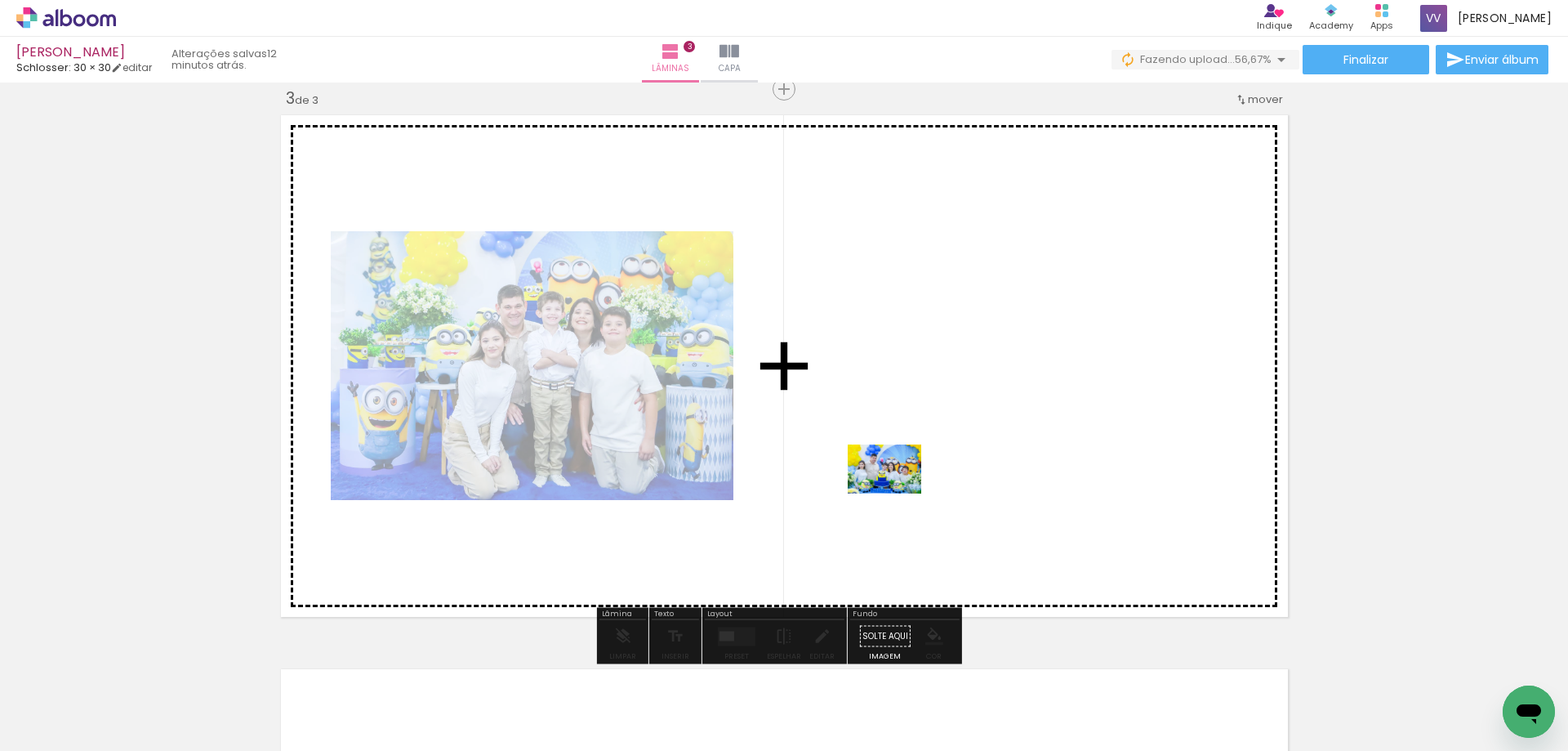
drag, startPoint x: 530, startPoint y: 700, endPoint x: 896, endPoint y: 494, distance: 420.0
click at [896, 494] on quentale-workspace at bounding box center [784, 375] width 1568 height 751
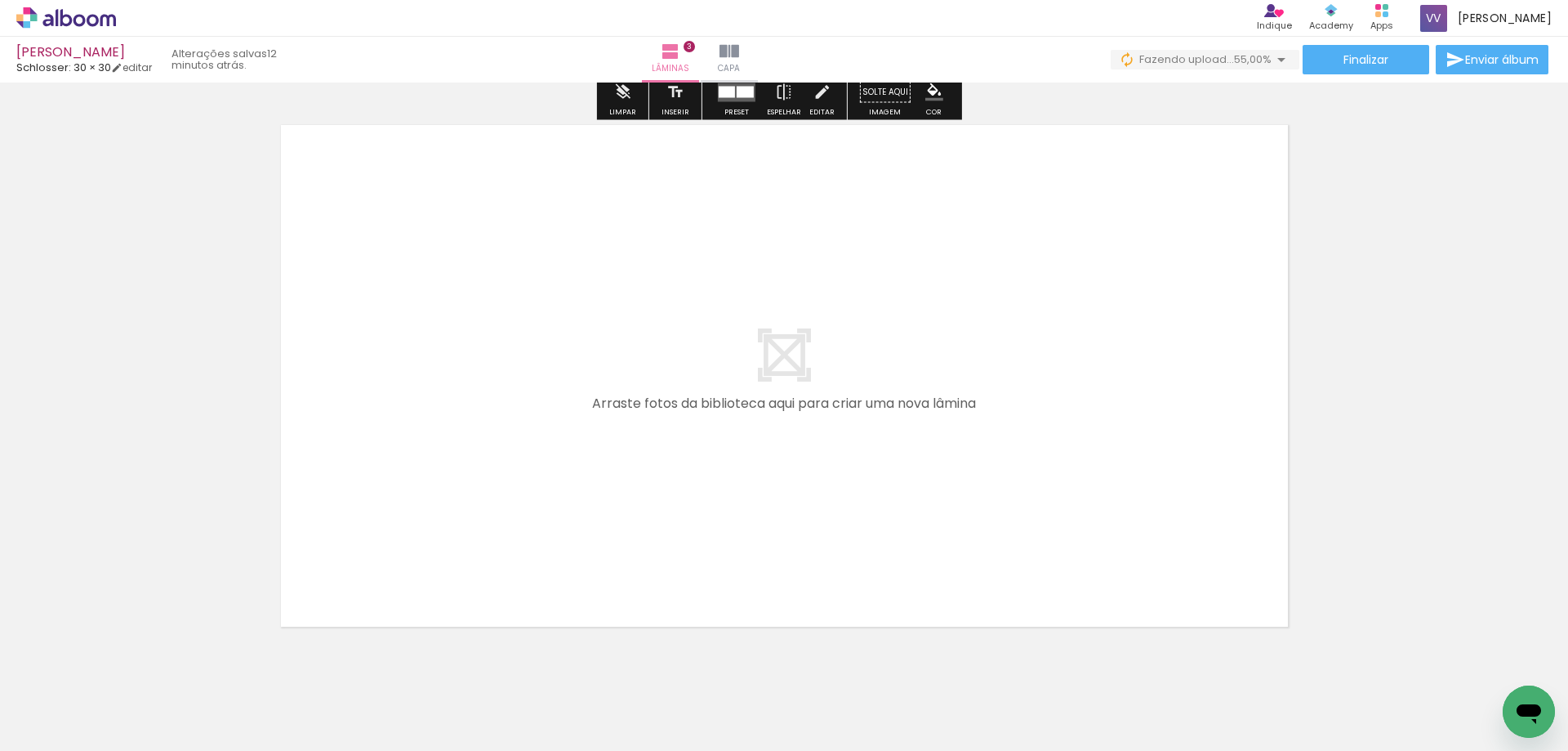
scroll to position [1700, 0]
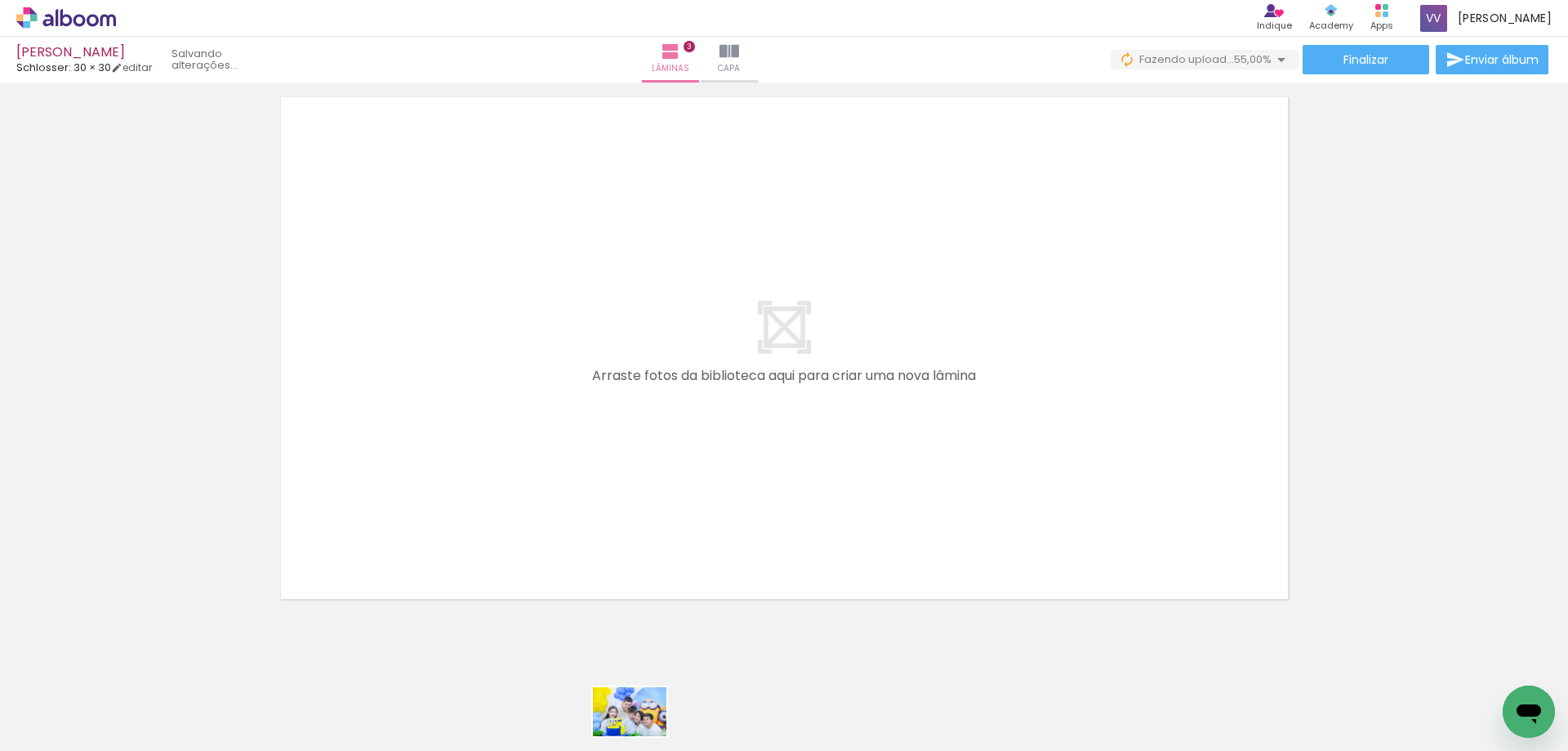
drag, startPoint x: 620, startPoint y: 692, endPoint x: 642, endPoint y: 736, distance: 49.2
click at [642, 723] on iron-image at bounding box center [613, 696] width 84 height 57
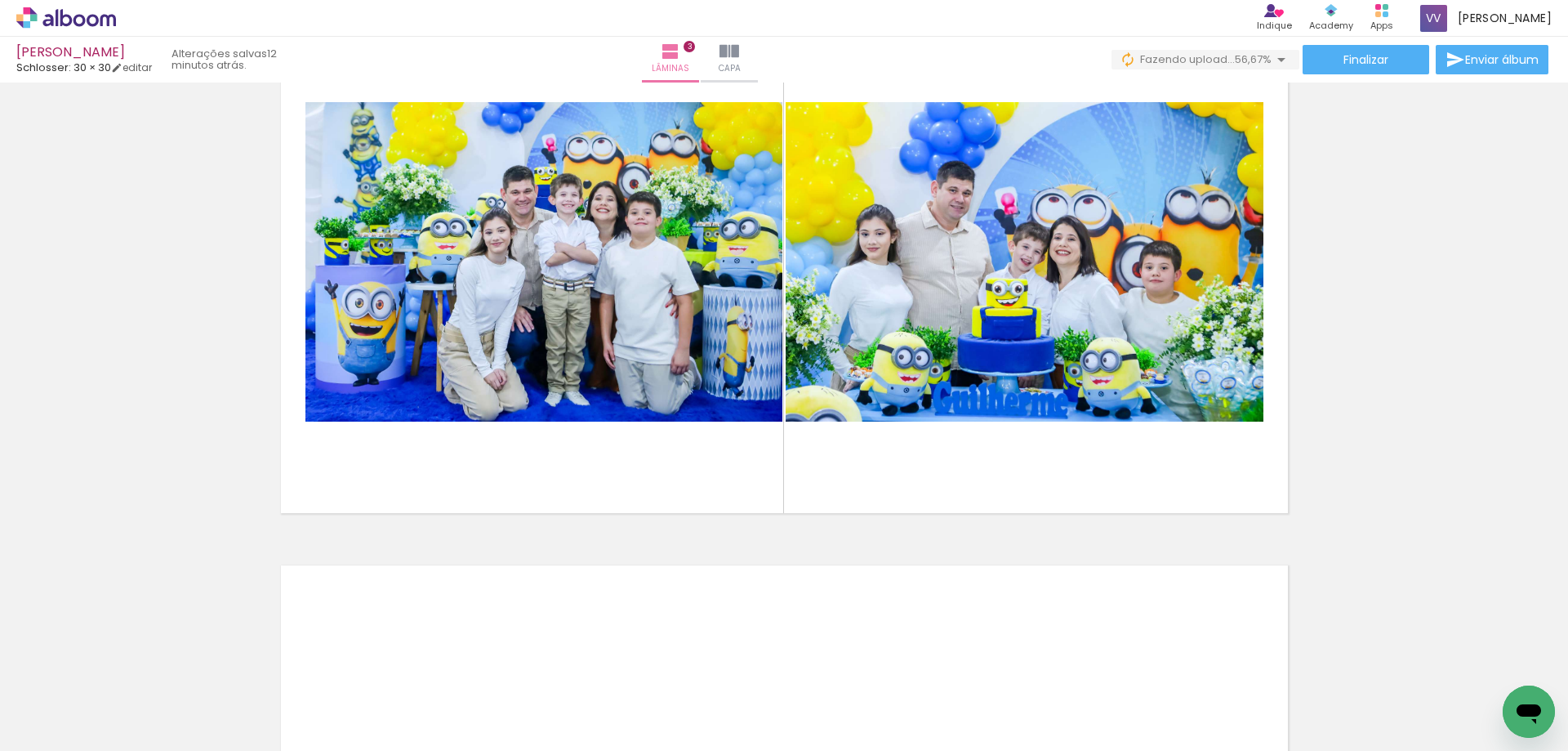
scroll to position [1210, 0]
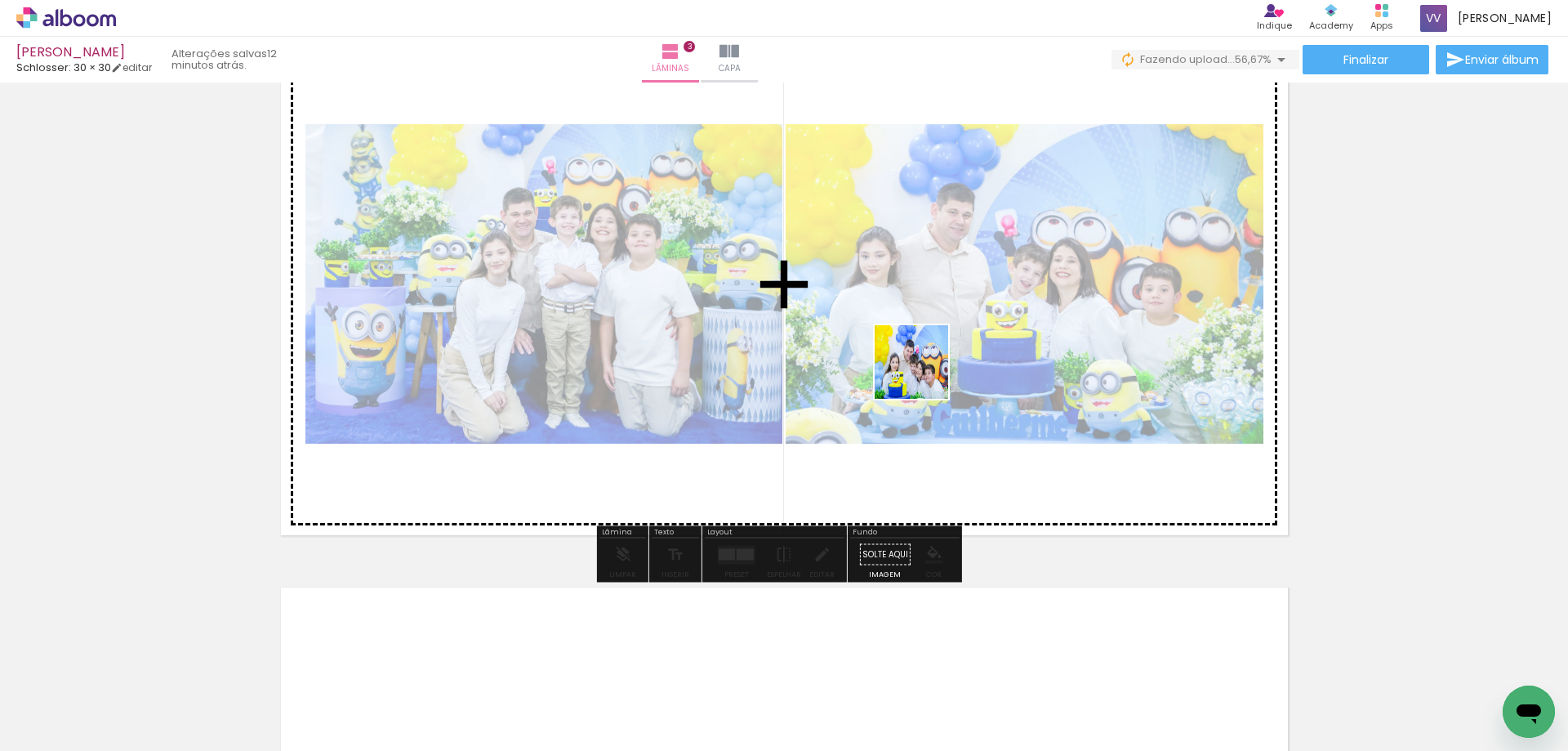
drag, startPoint x: 614, startPoint y: 693, endPoint x: 924, endPoint y: 374, distance: 444.8
click at [924, 374] on quentale-workspace at bounding box center [784, 375] width 1568 height 751
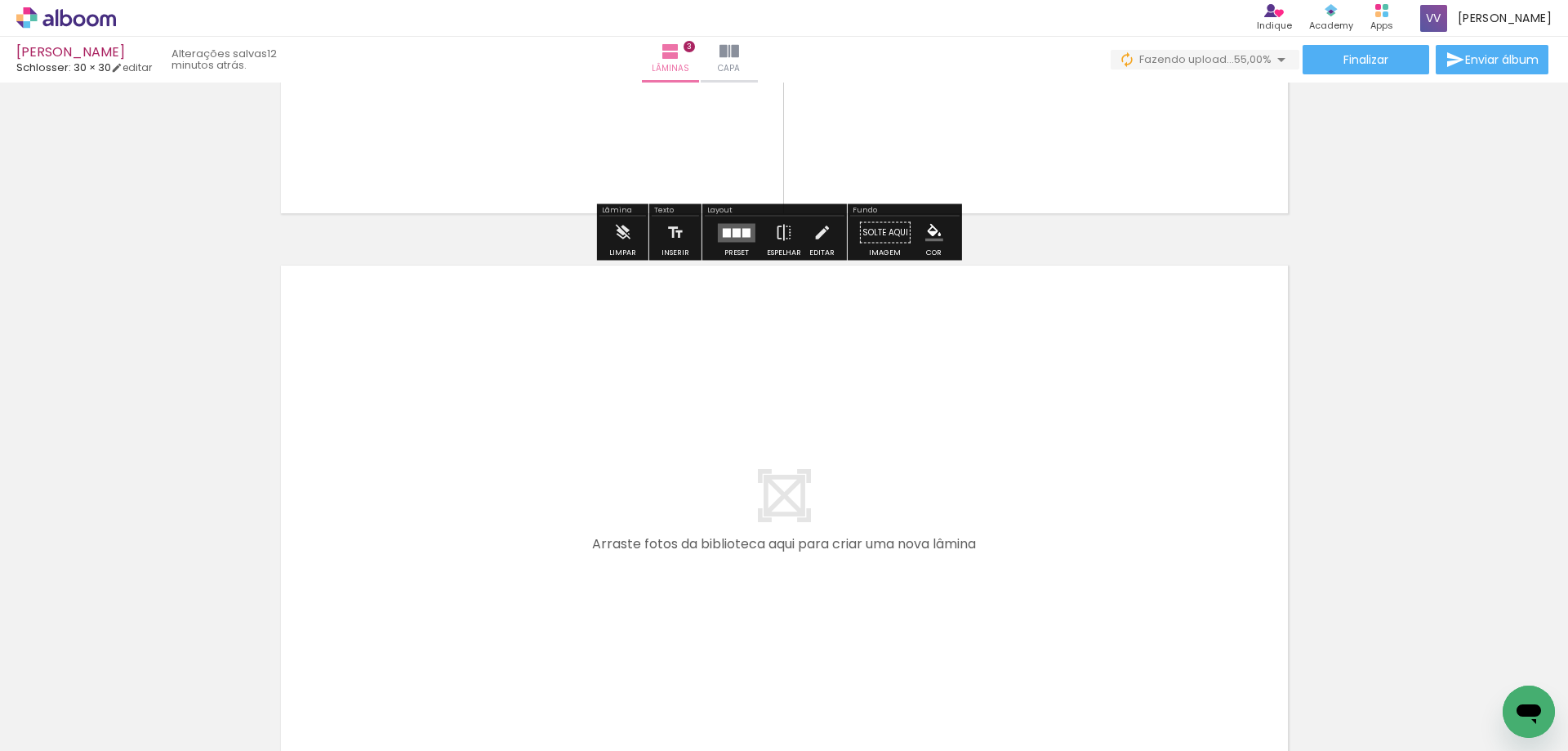
scroll to position [1618, 0]
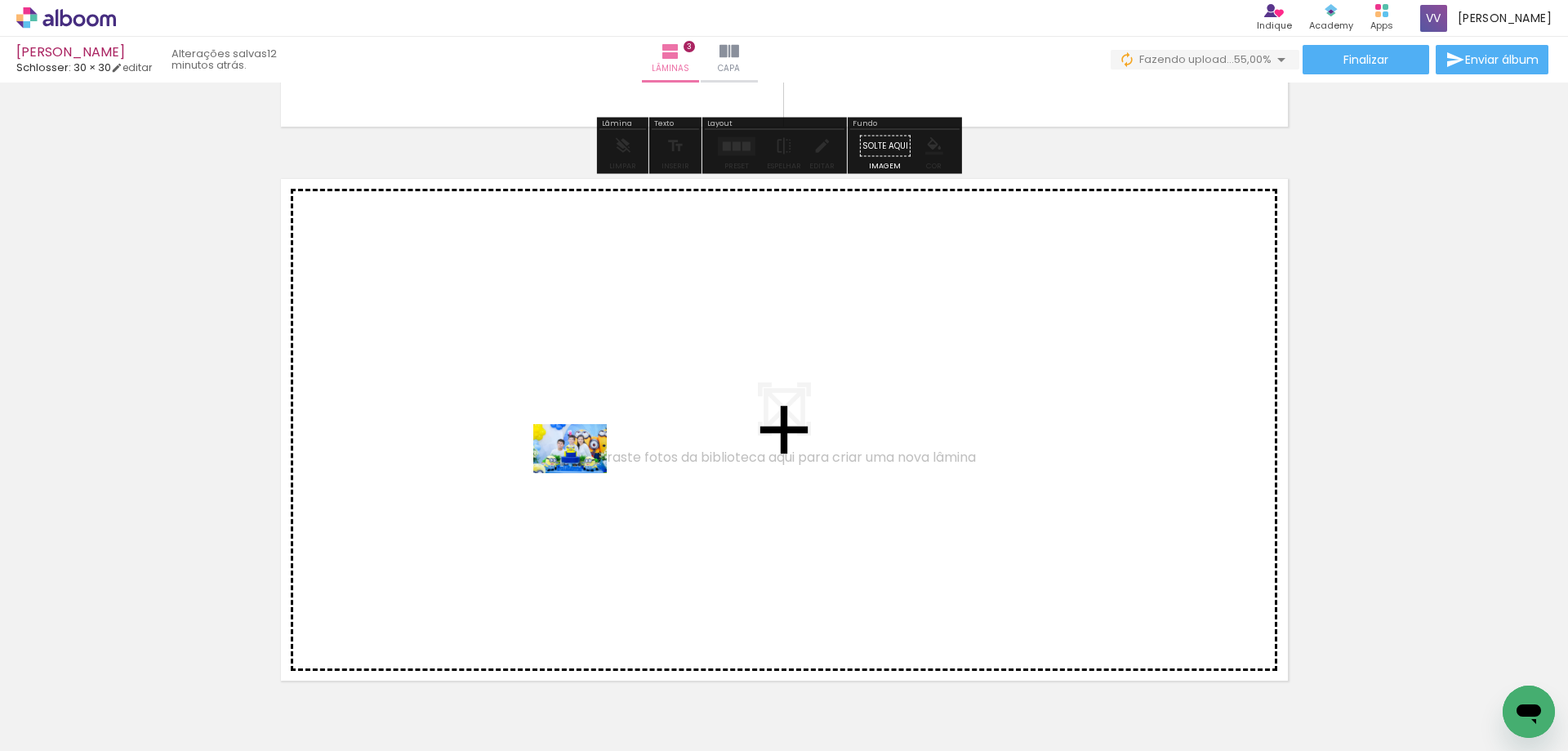
drag, startPoint x: 802, startPoint y: 704, endPoint x: 582, endPoint y: 473, distance: 319.0
click at [582, 473] on quentale-workspace at bounding box center [784, 375] width 1568 height 751
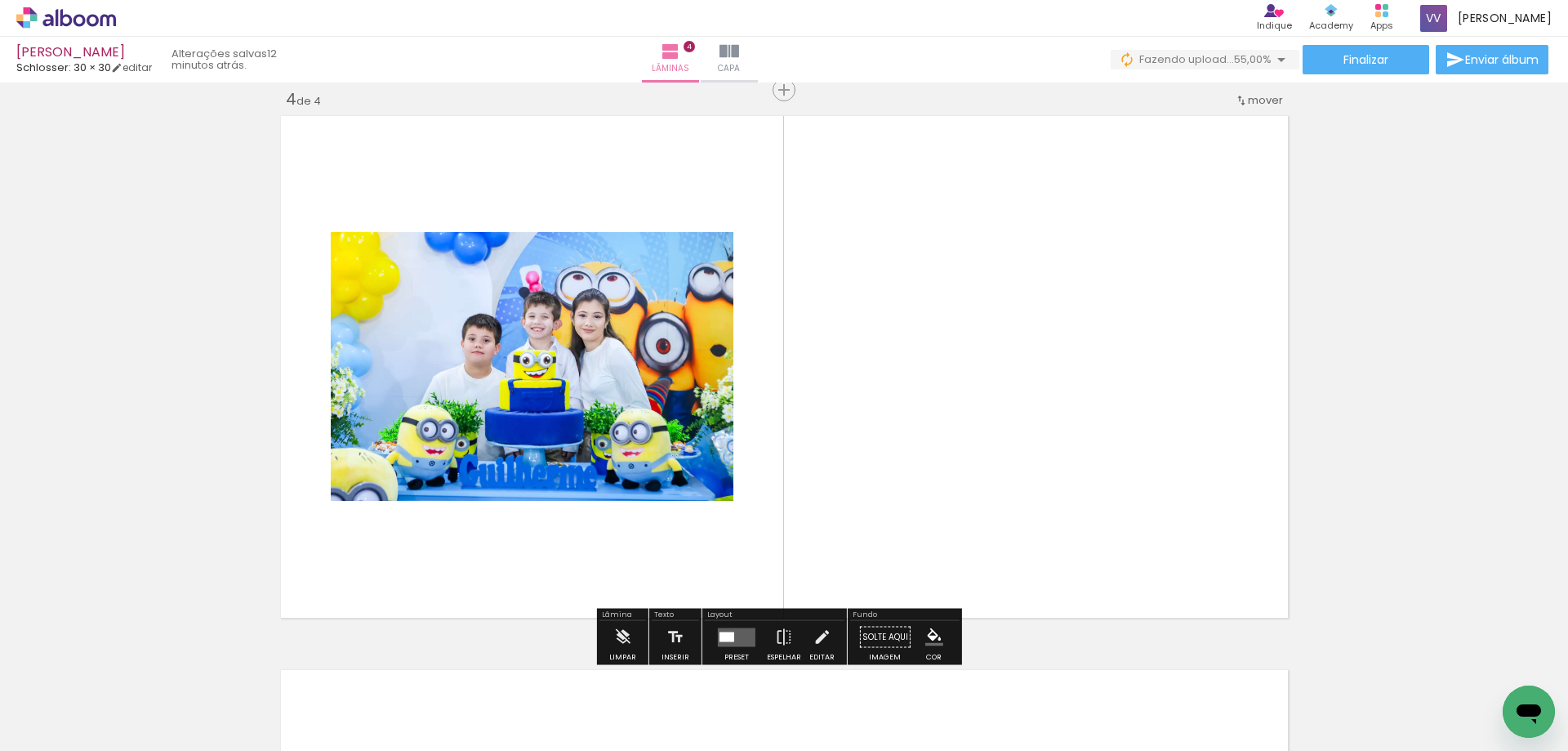
scroll to position [1682, 0]
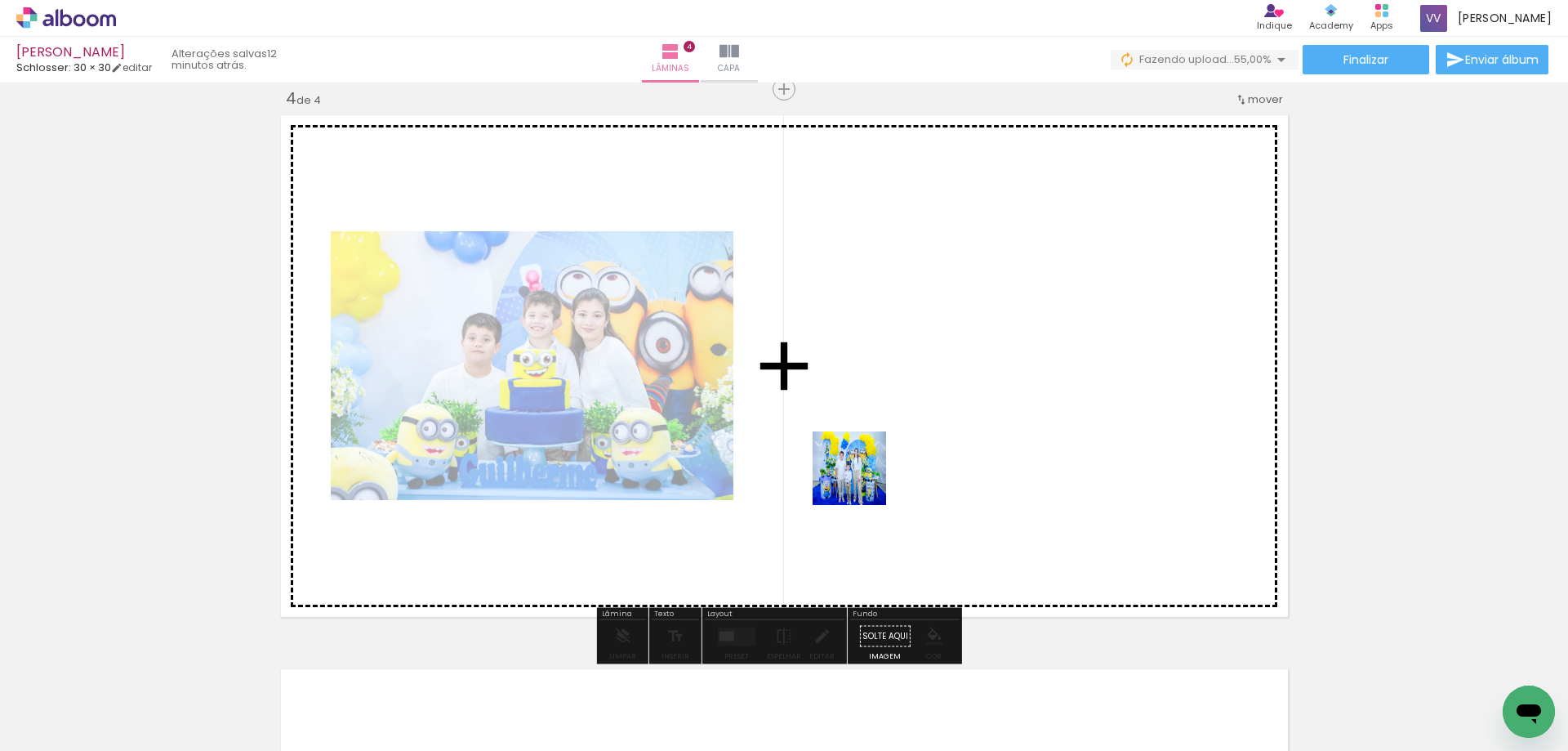
drag, startPoint x: 874, startPoint y: 630, endPoint x: 862, endPoint y: 480, distance: 150.5
click at [862, 480] on quentale-workspace at bounding box center [784, 375] width 1568 height 751
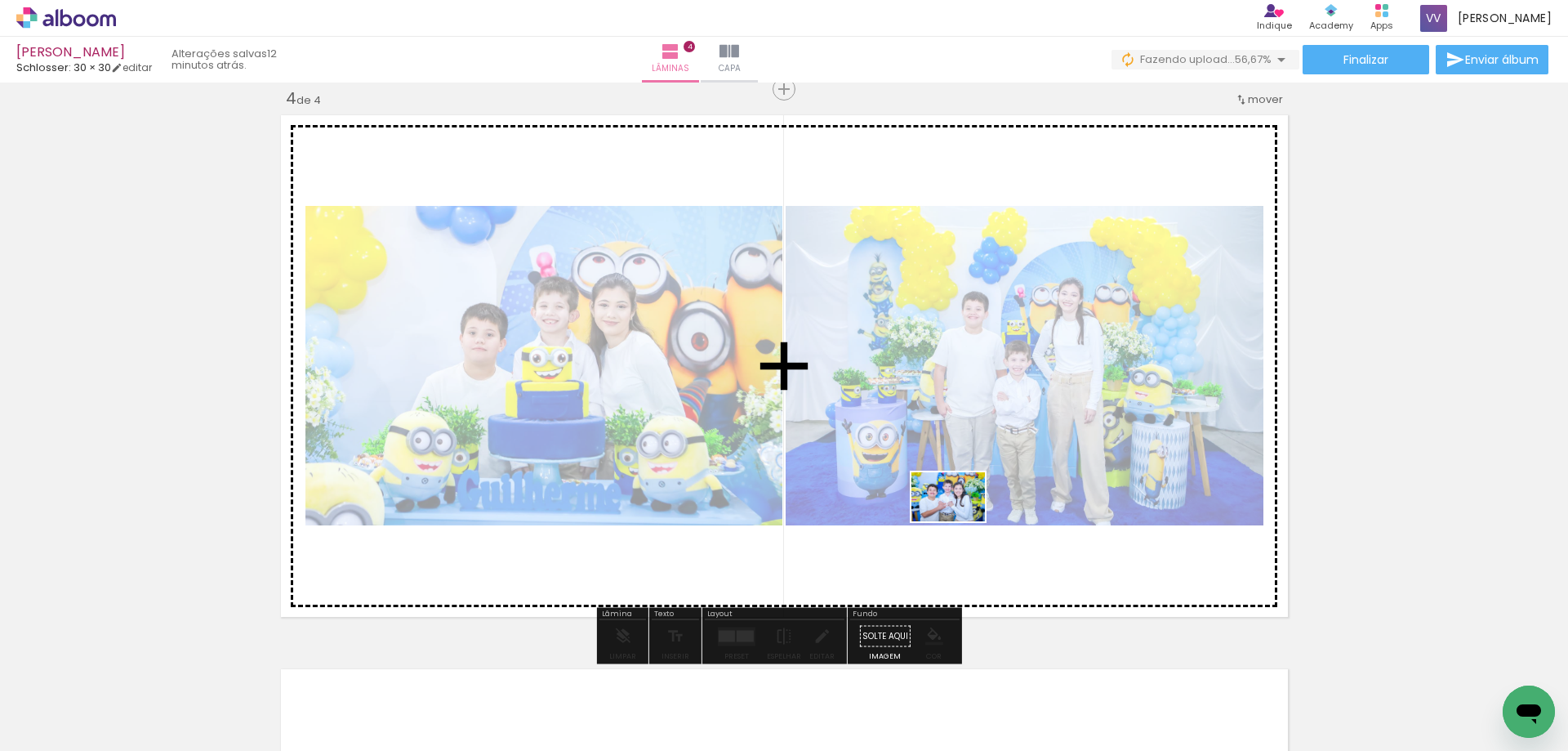
drag, startPoint x: 976, startPoint y: 697, endPoint x: 961, endPoint y: 521, distance: 176.6
click at [961, 521] on quentale-workspace at bounding box center [784, 375] width 1568 height 751
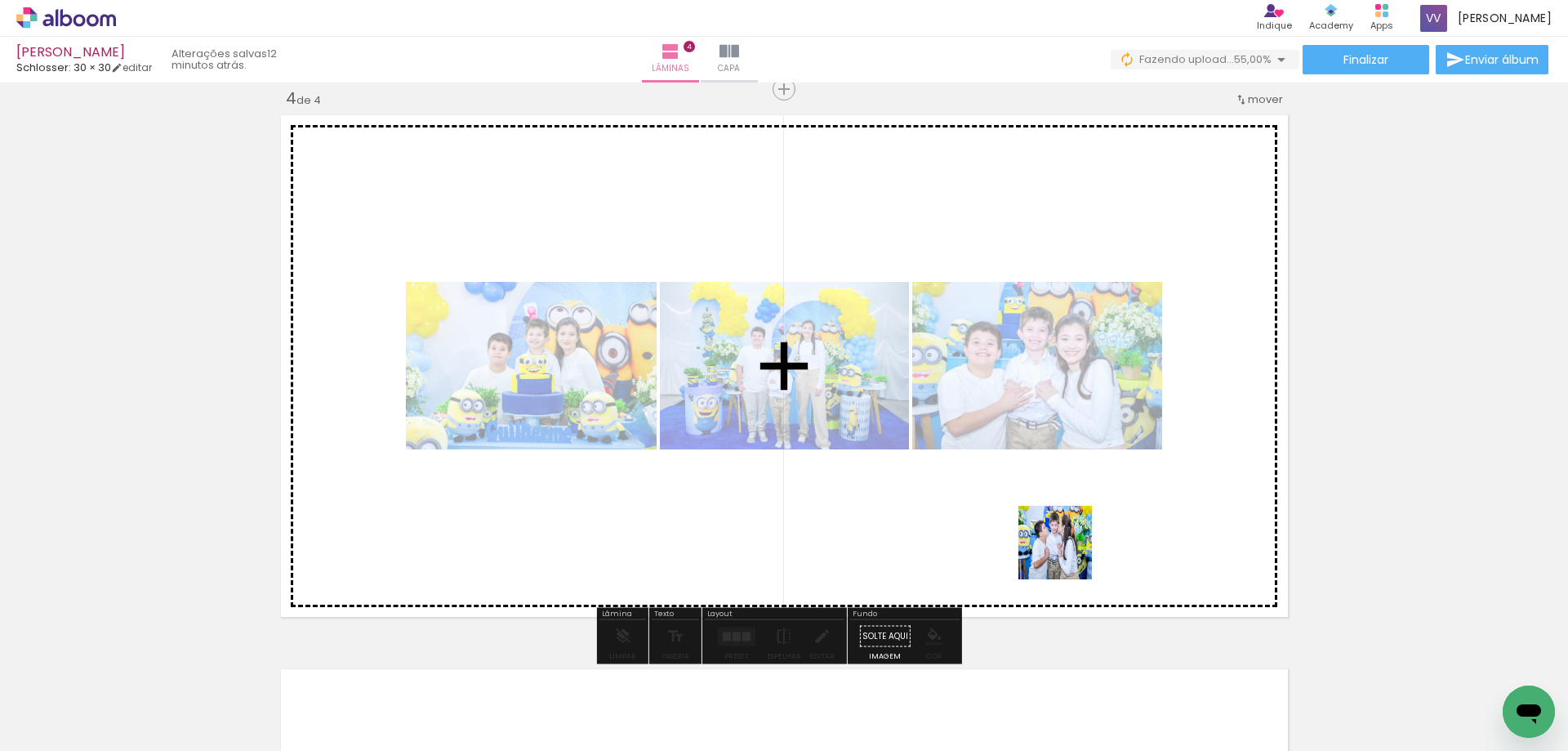
drag, startPoint x: 1069, startPoint y: 588, endPoint x: 1104, endPoint y: 633, distance: 57.0
click at [1068, 551] on quentale-workspace at bounding box center [784, 375] width 1568 height 751
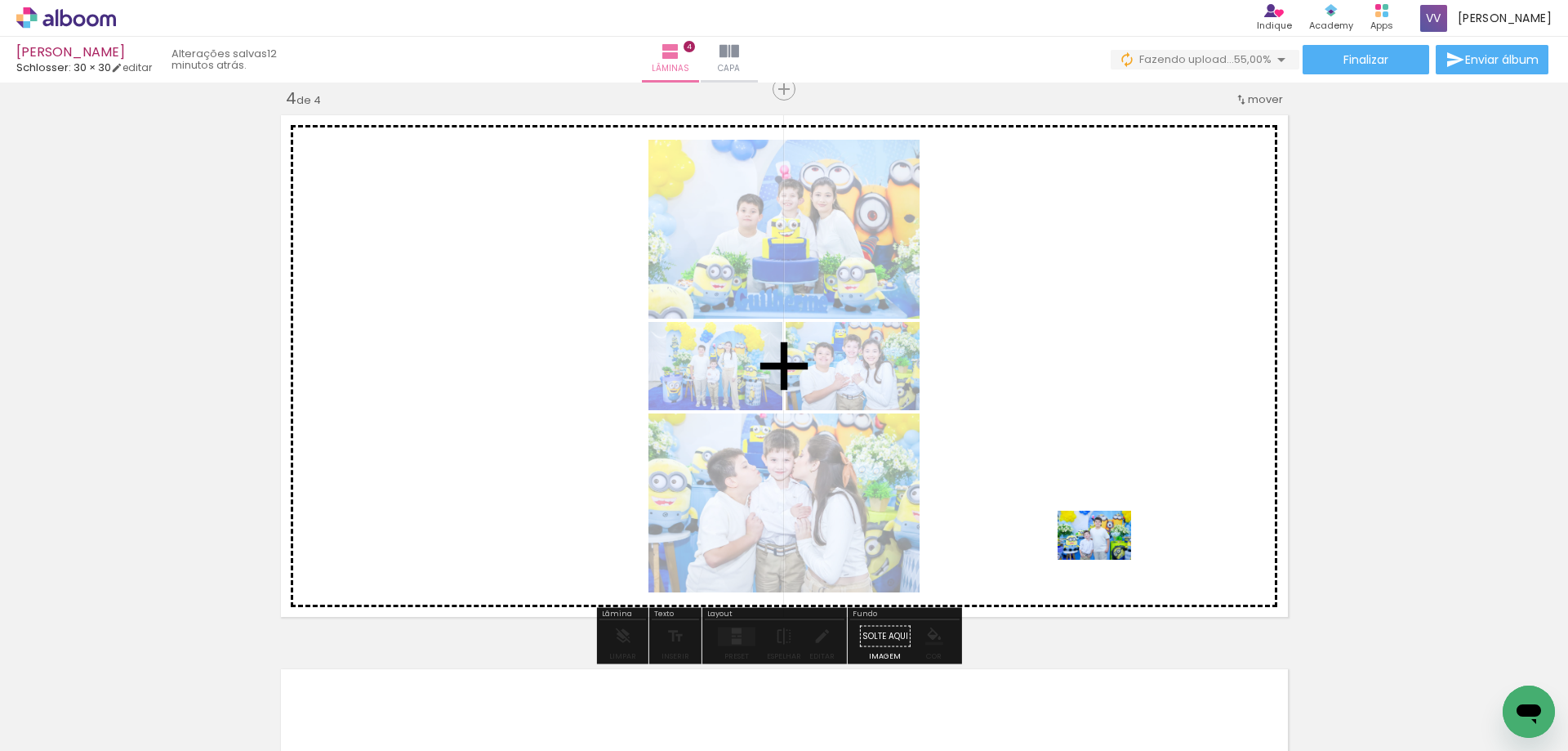
drag, startPoint x: 1174, startPoint y: 702, endPoint x: 1260, endPoint y: 735, distance: 92.1
click at [1103, 550] on quentale-workspace at bounding box center [784, 375] width 1568 height 751
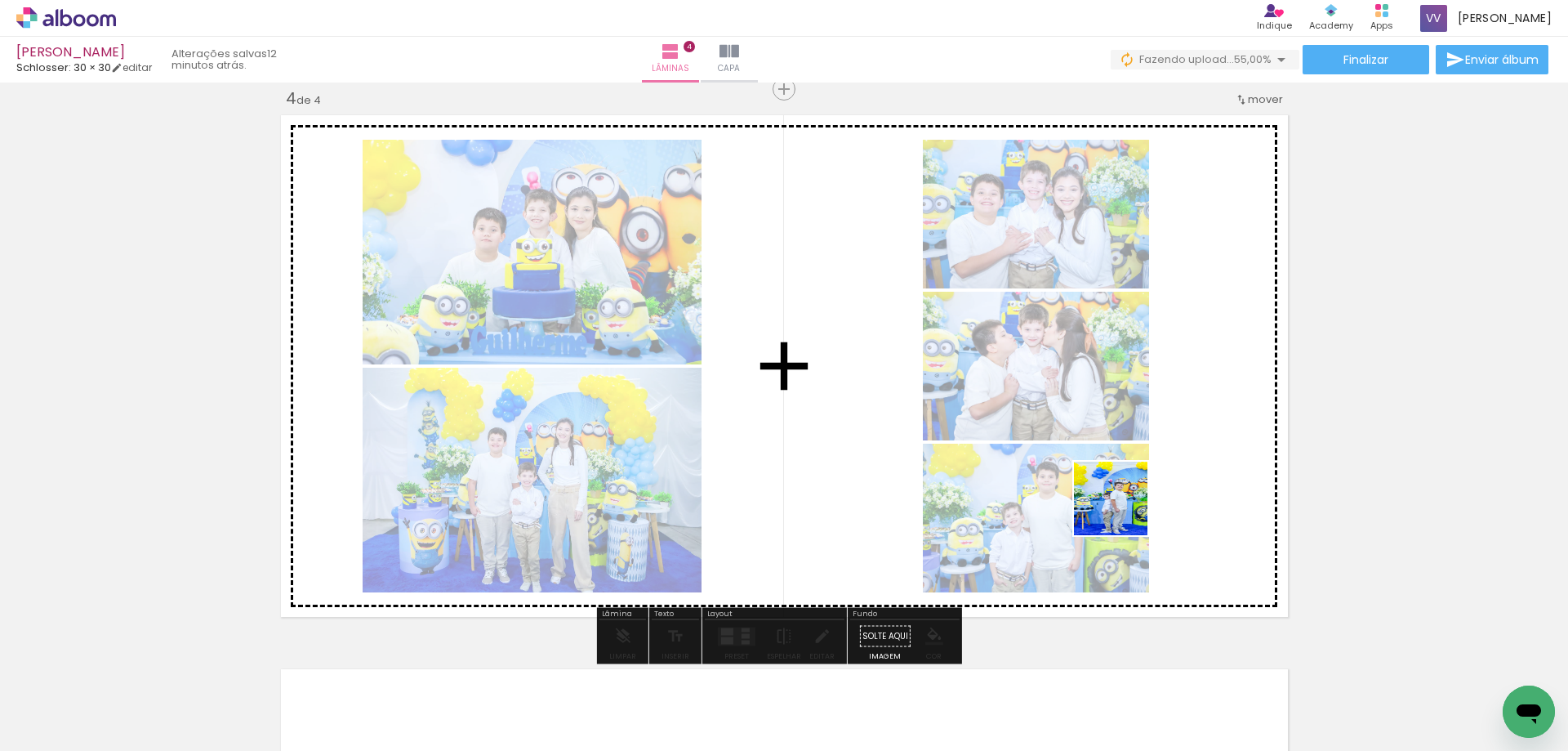
drag, startPoint x: 1263, startPoint y: 707, endPoint x: 882, endPoint y: 707, distance: 381.0
click at [1115, 499] on quentale-workspace at bounding box center [784, 375] width 1568 height 751
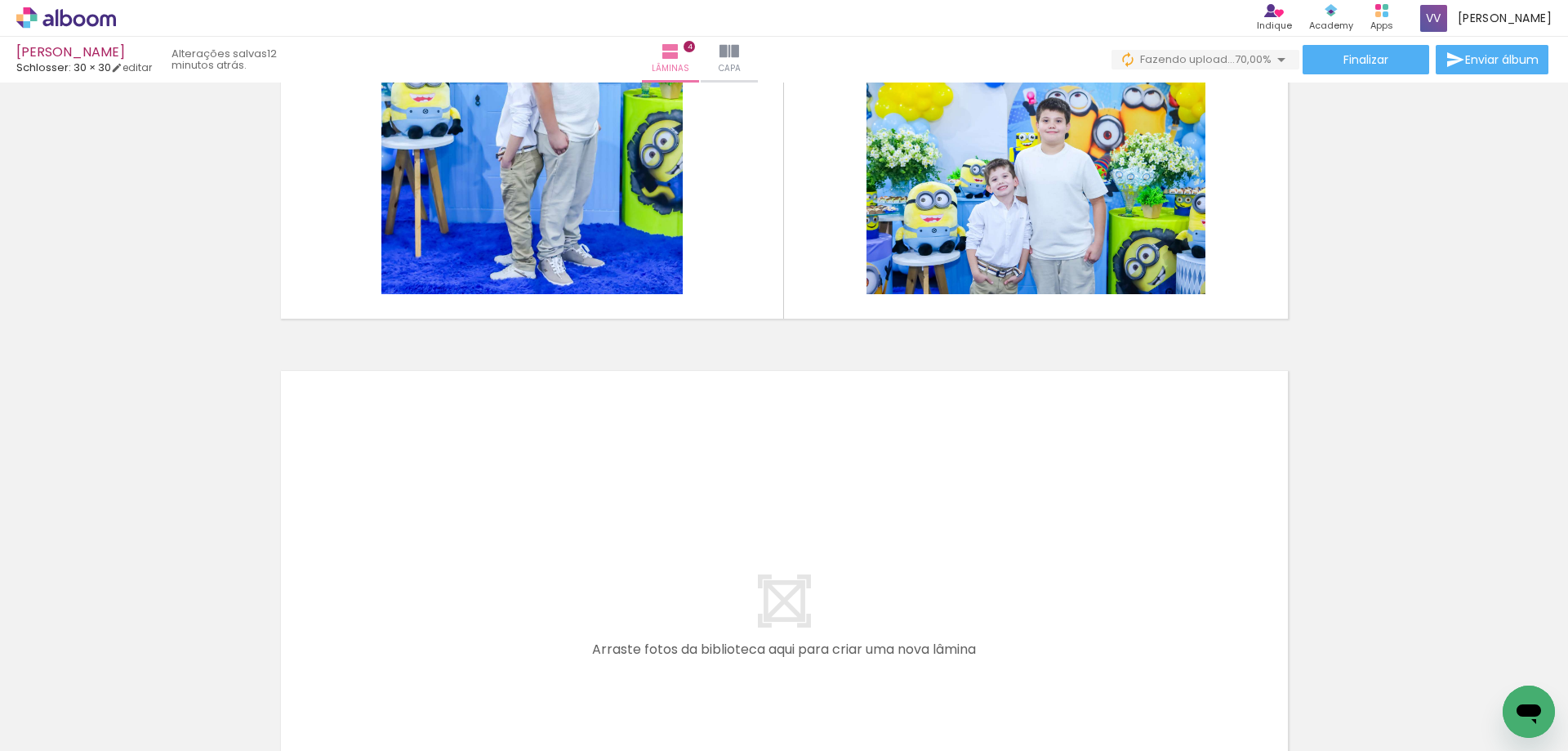
scroll to position [2009, 0]
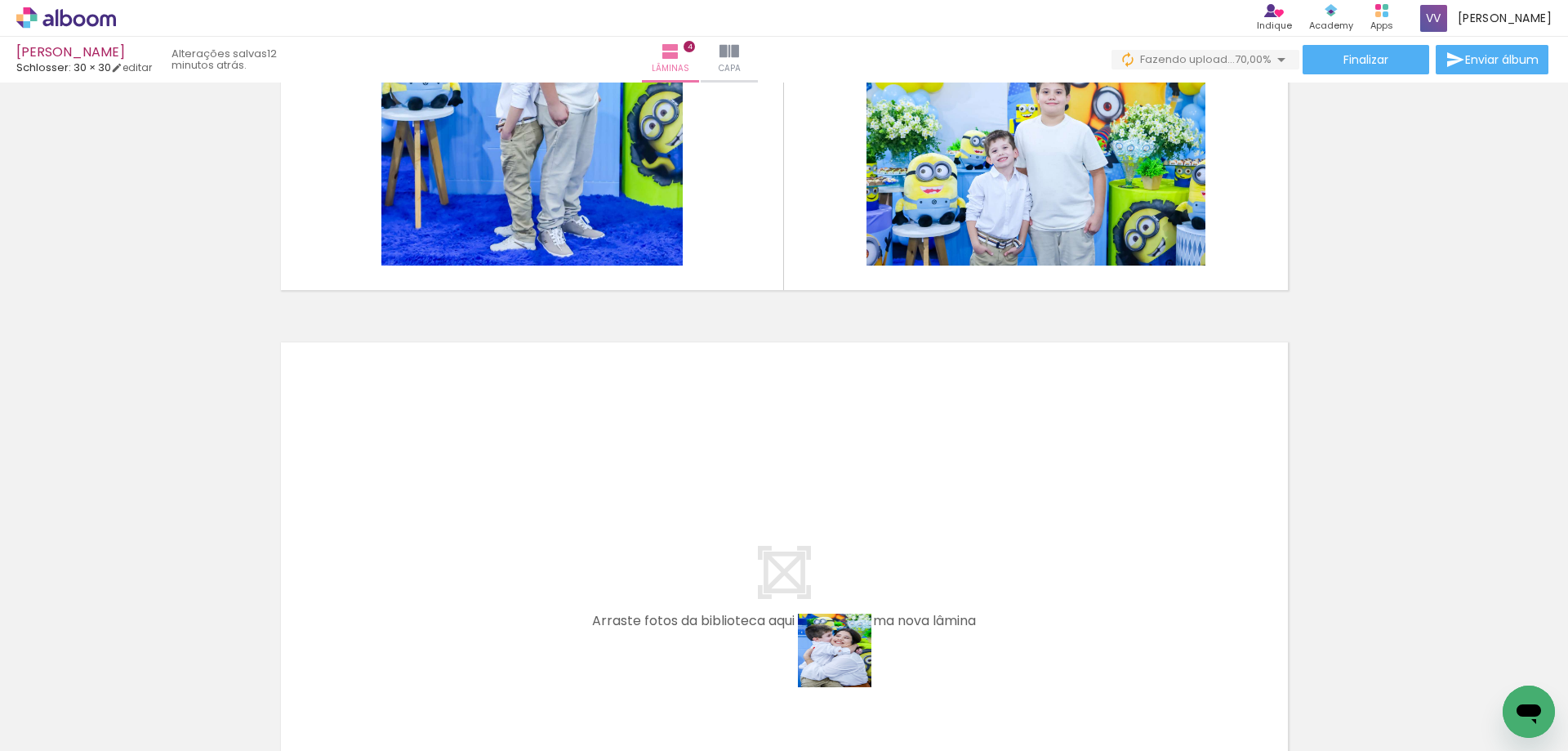
drag, startPoint x: 847, startPoint y: 662, endPoint x: 742, endPoint y: 665, distance: 105.0
click at [793, 513] on quentale-workspace at bounding box center [784, 375] width 1568 height 751
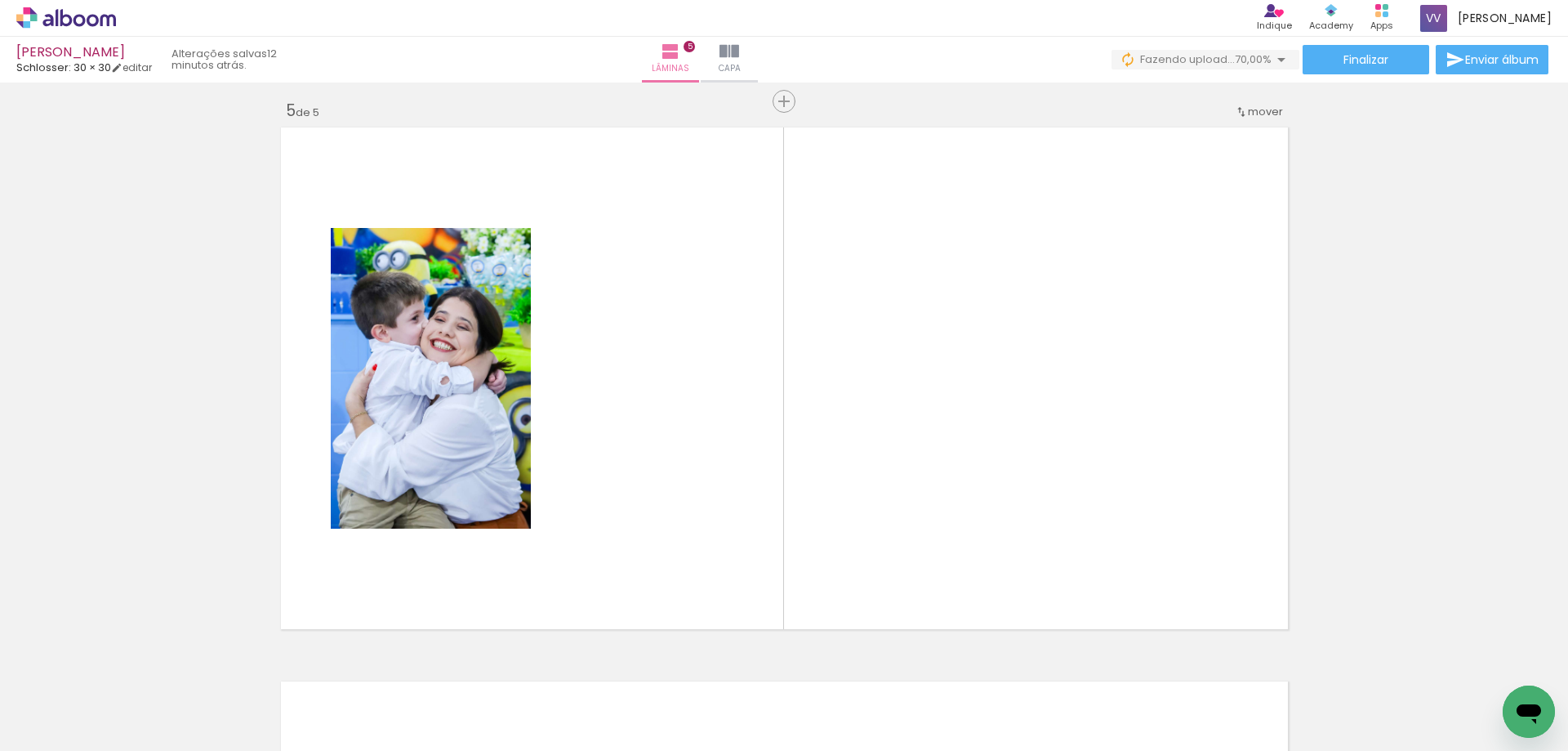
scroll to position [2236, 0]
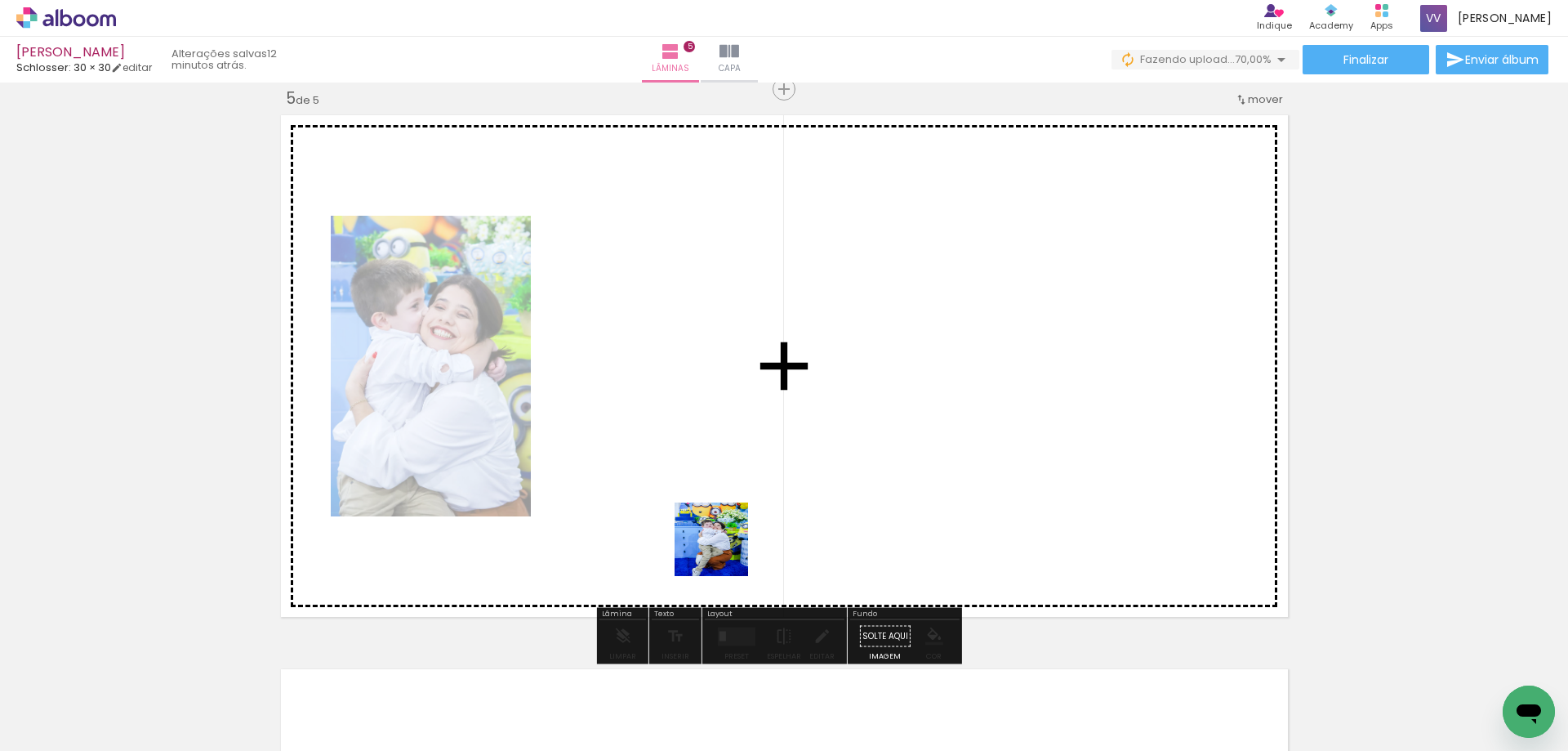
drag, startPoint x: 746, startPoint y: 694, endPoint x: 684, endPoint y: 665, distance: 68.4
click at [722, 506] on quentale-workspace at bounding box center [784, 375] width 1568 height 751
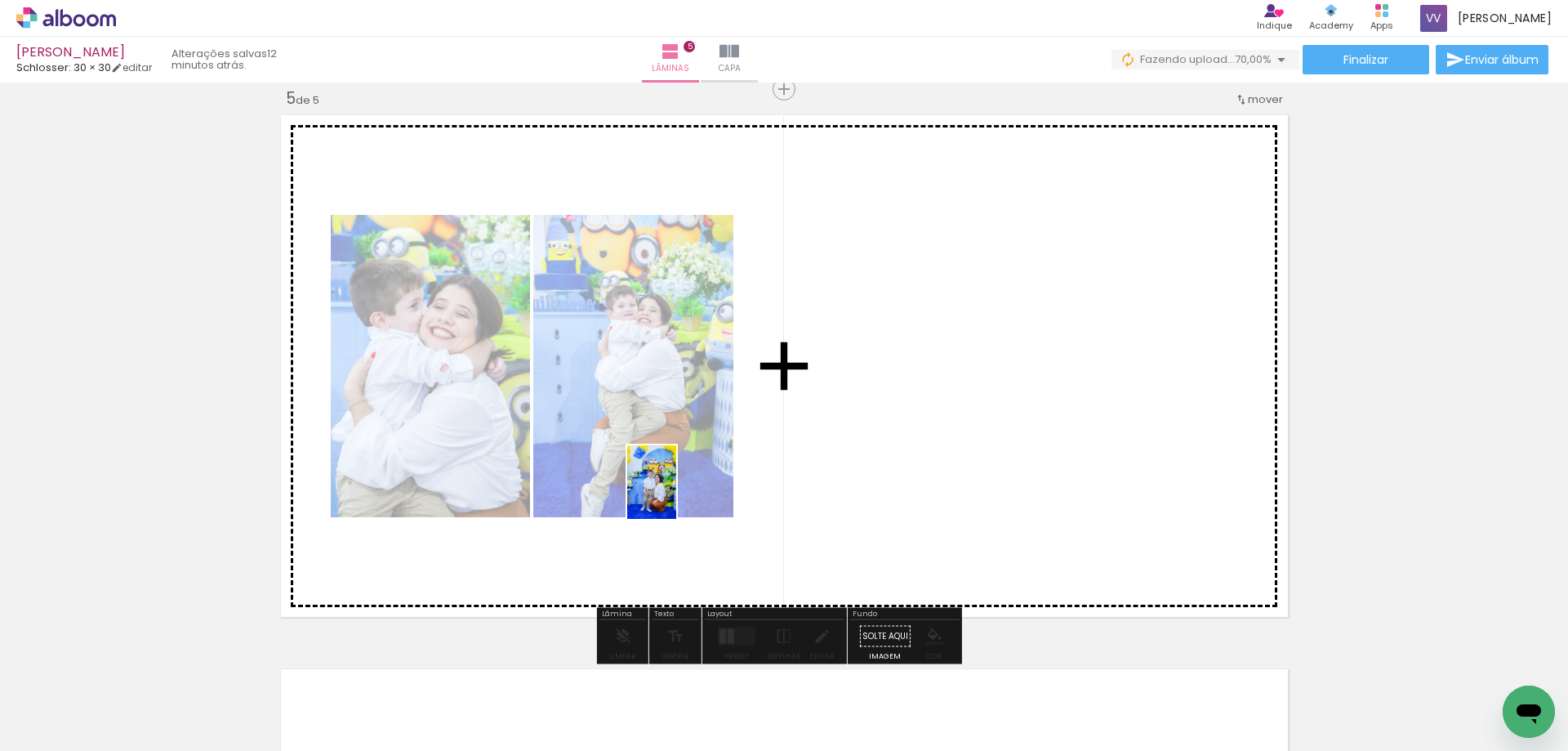
drag, startPoint x: 674, startPoint y: 651, endPoint x: 676, endPoint y: 495, distance: 156.0
click at [676, 495] on quentale-workspace at bounding box center [784, 375] width 1568 height 751
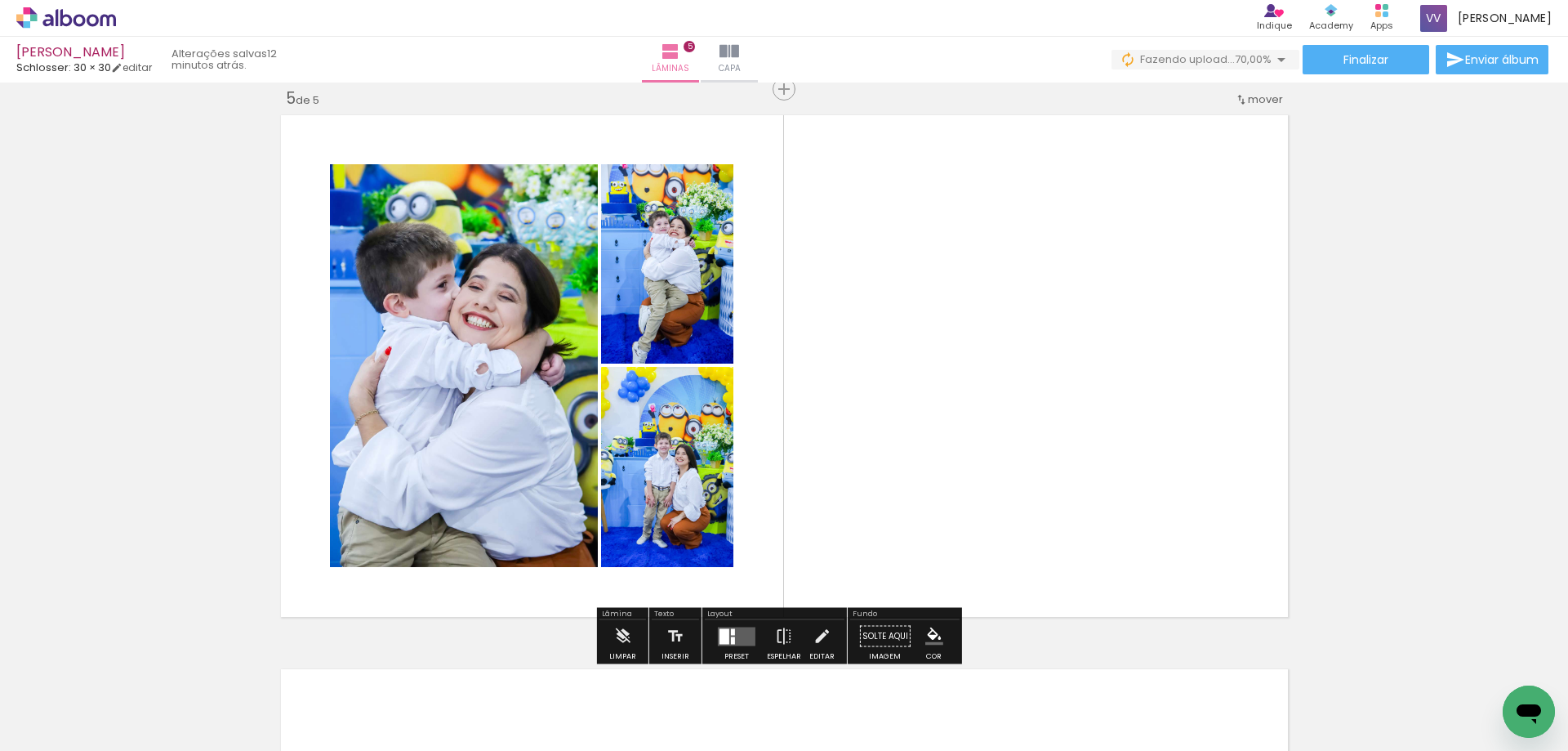
scroll to position [2154, 0]
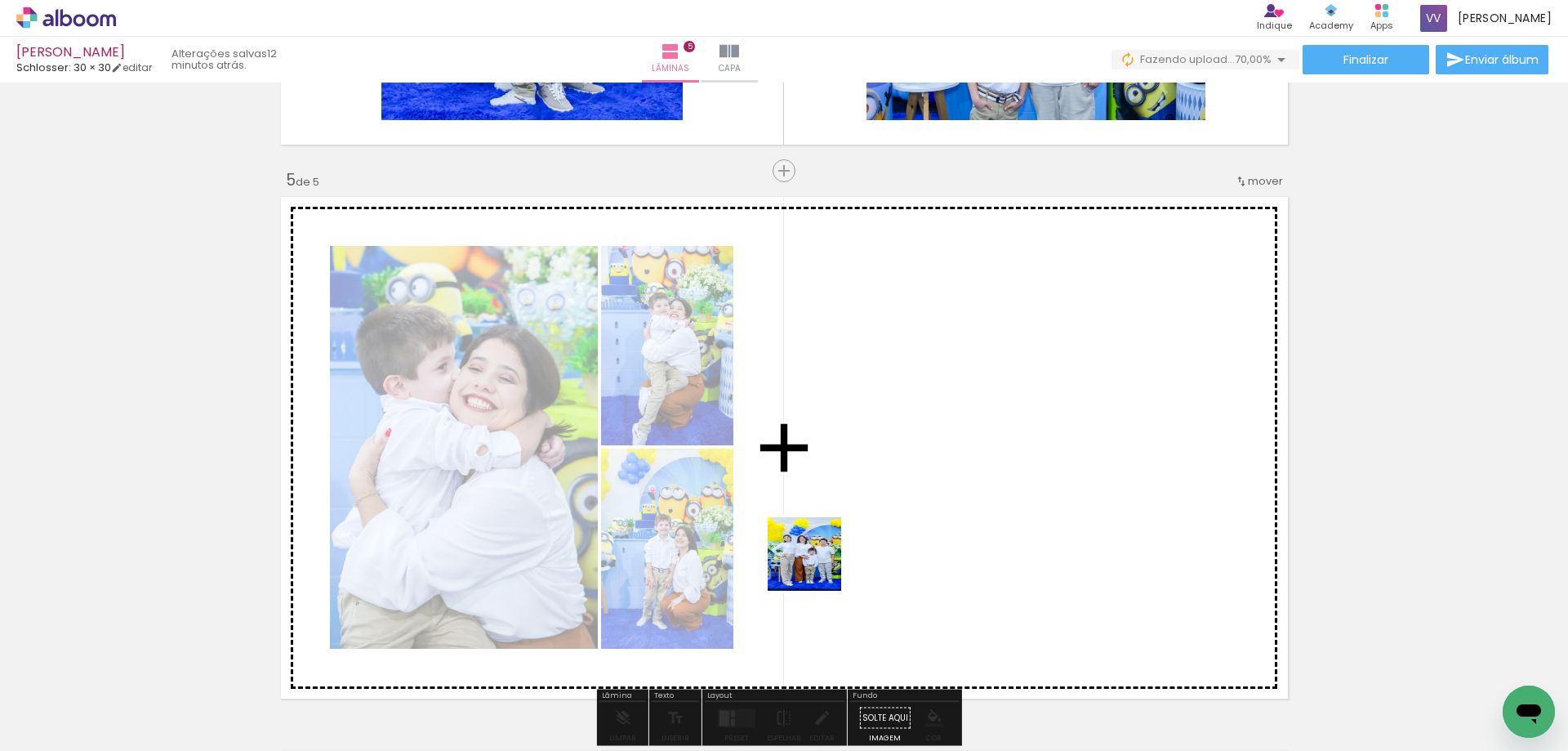
drag, startPoint x: 495, startPoint y: 695, endPoint x: 838, endPoint y: 559, distance: 369.0
click at [838, 559] on quentale-workspace at bounding box center [784, 375] width 1568 height 751
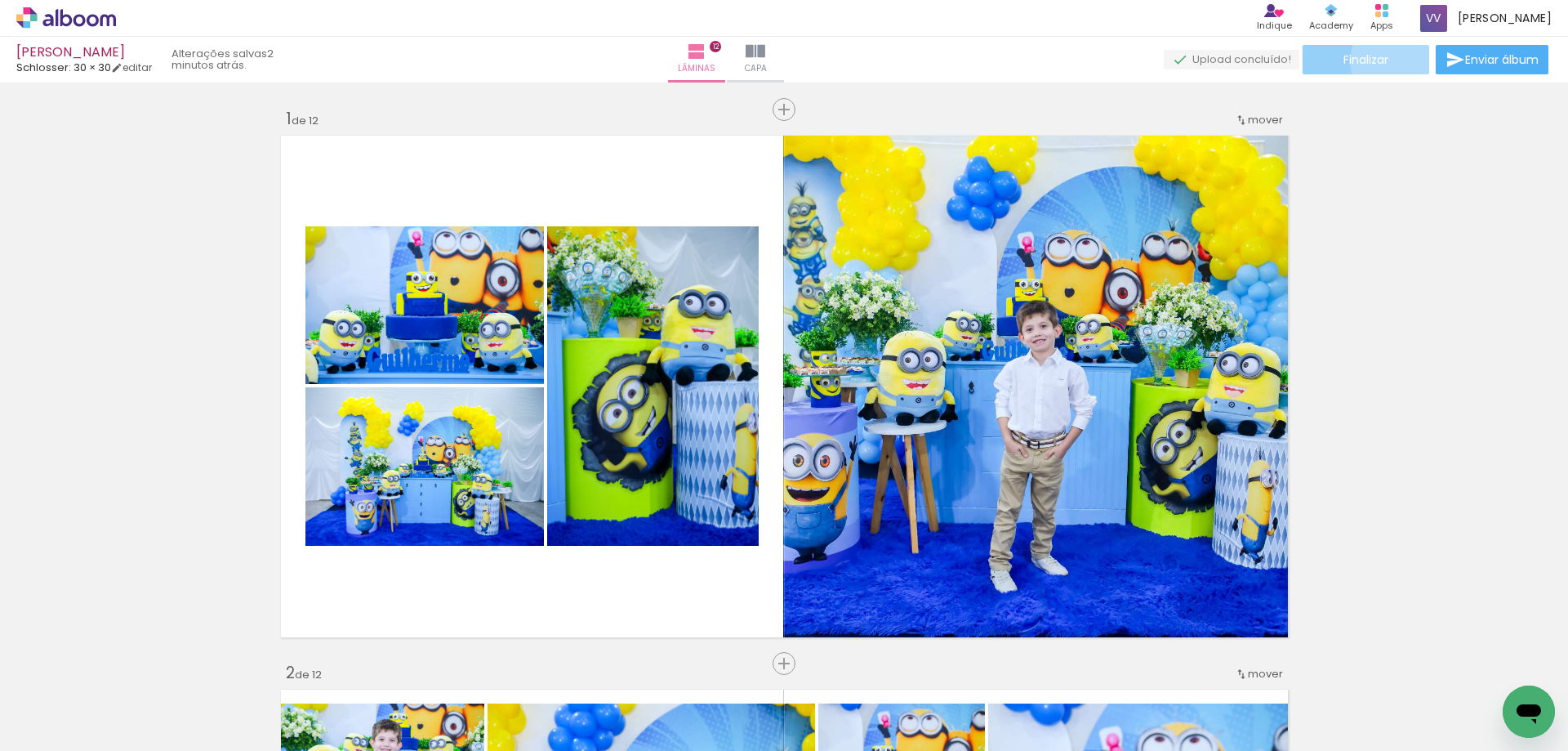
click at [1391, 60] on paper-button "Finalizar" at bounding box center [1366, 59] width 126 height 30
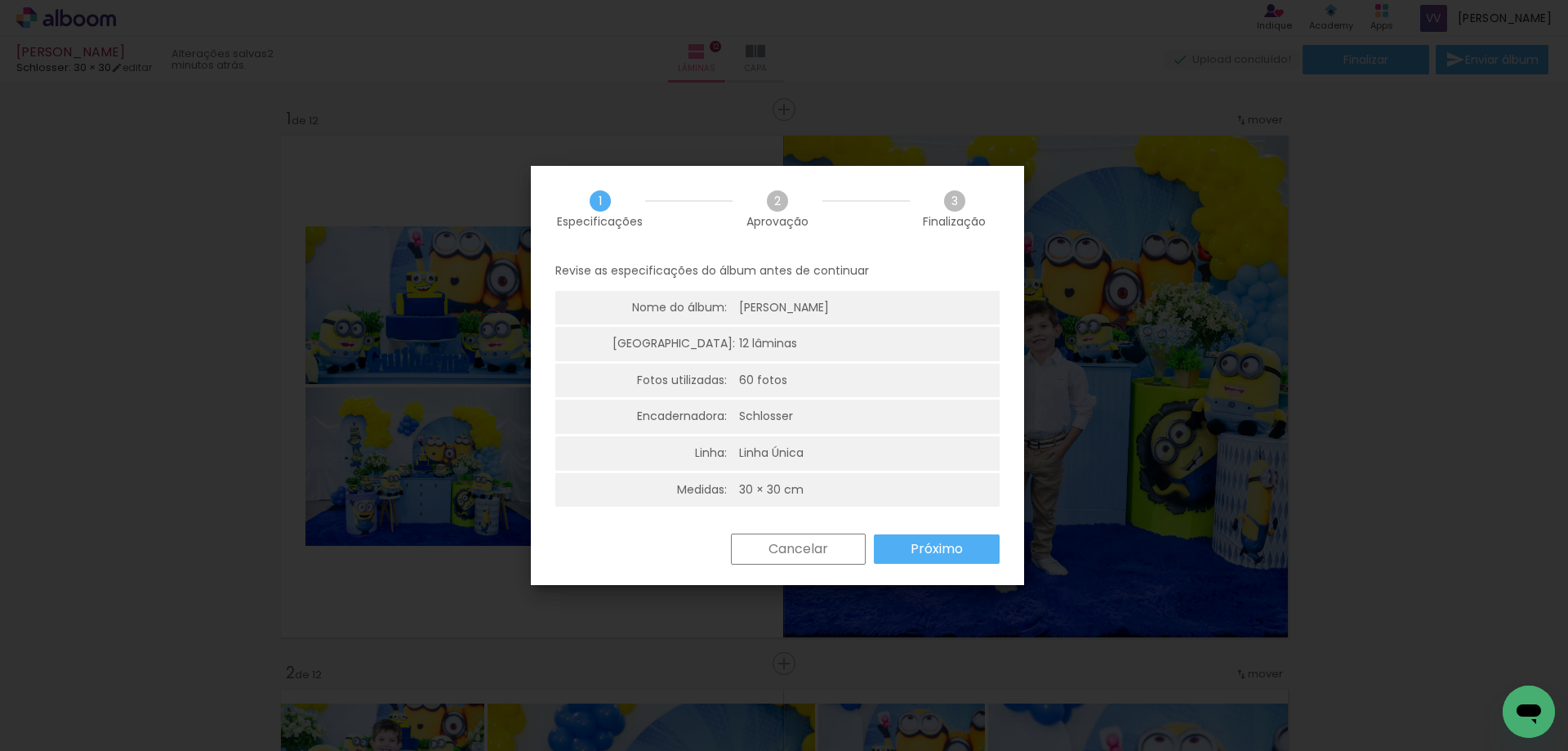
click at [0, 0] on slot "Próximo" at bounding box center [0, 0] width 0 height 0
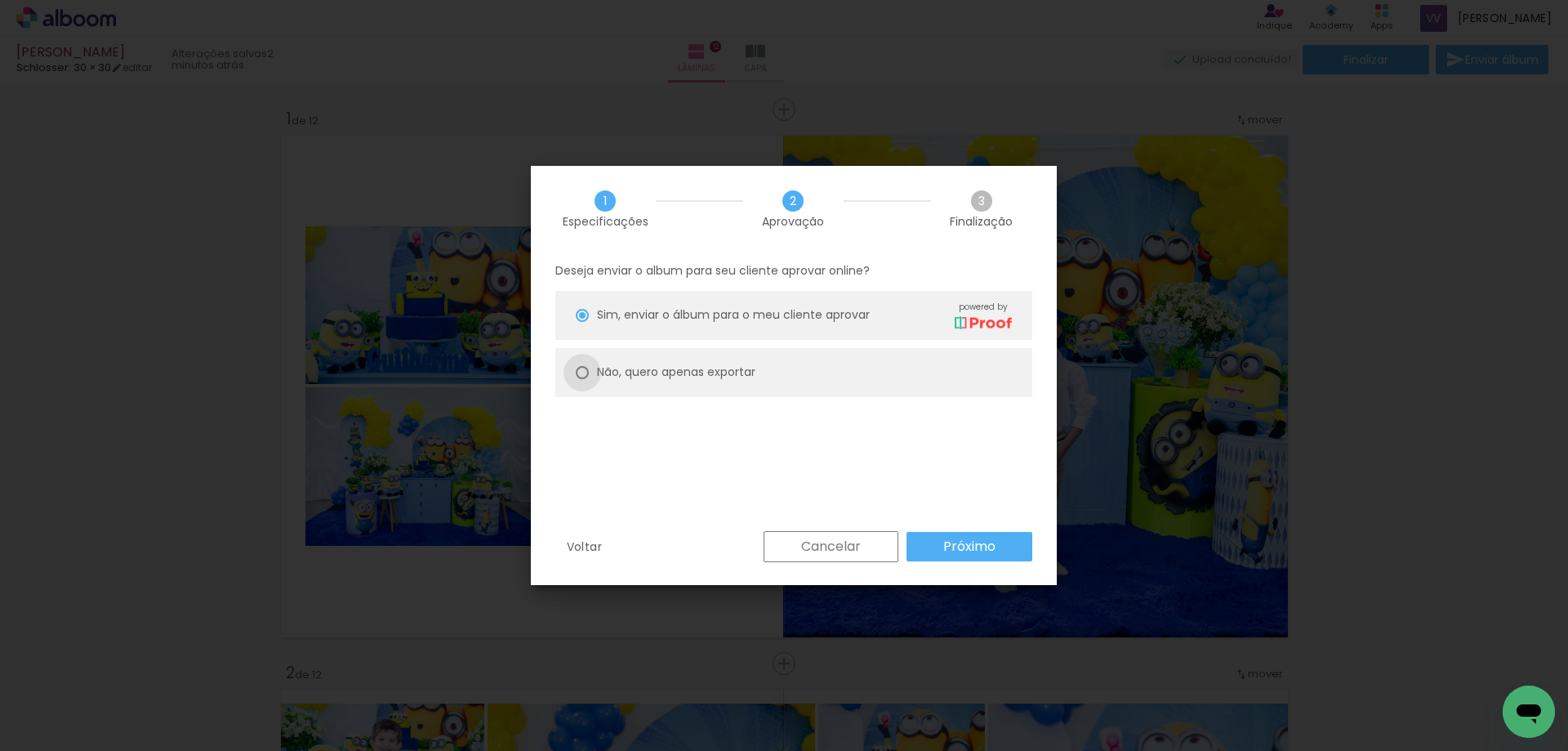
click at [579, 321] on div at bounding box center [583, 316] width 13 height 13
type paper-radio-button "on"
click at [0, 0] on slot "Próximo" at bounding box center [0, 0] width 0 height 0
type input "Alta, 300 DPI"
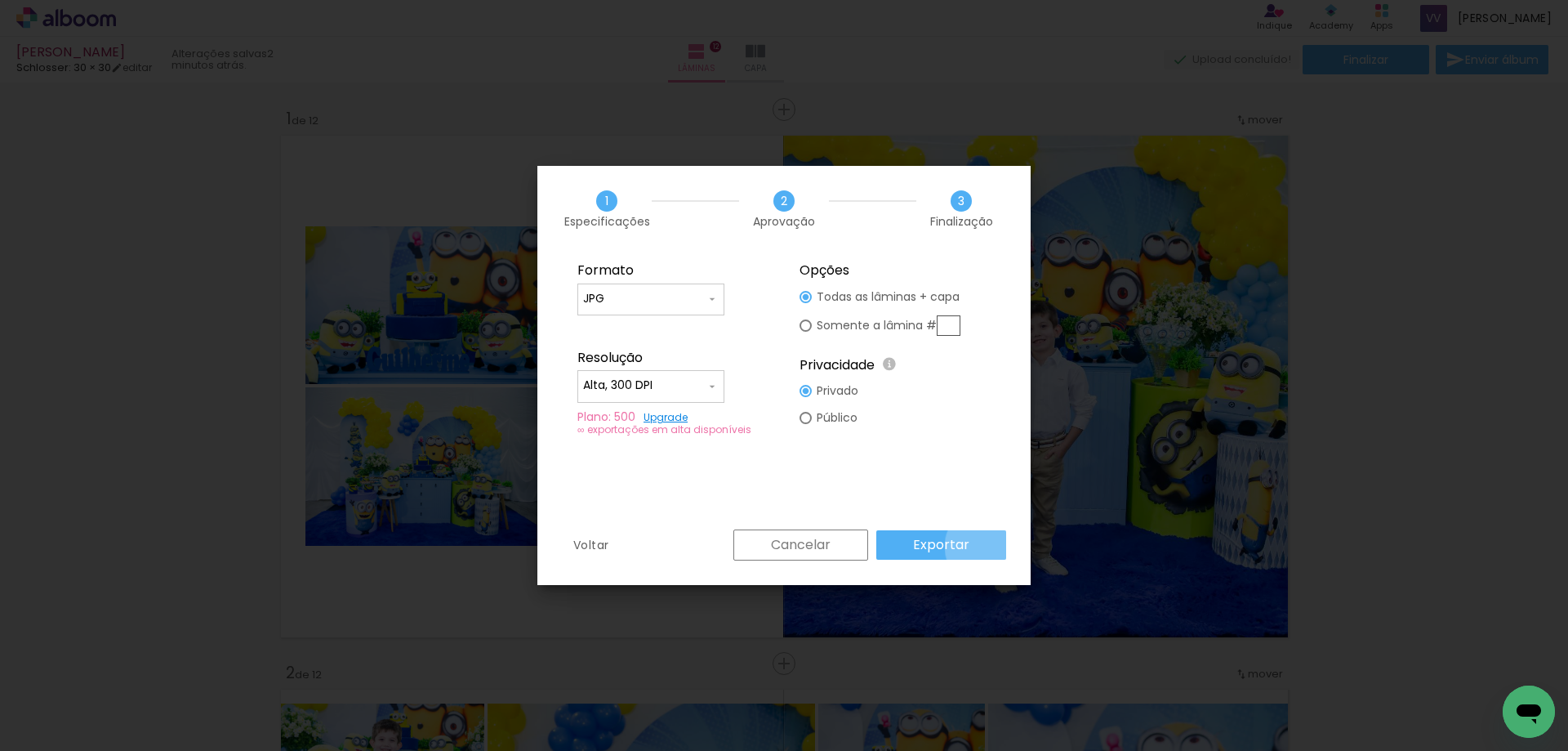
click at [989, 546] on paper-button "Exportar" at bounding box center [941, 544] width 130 height 30
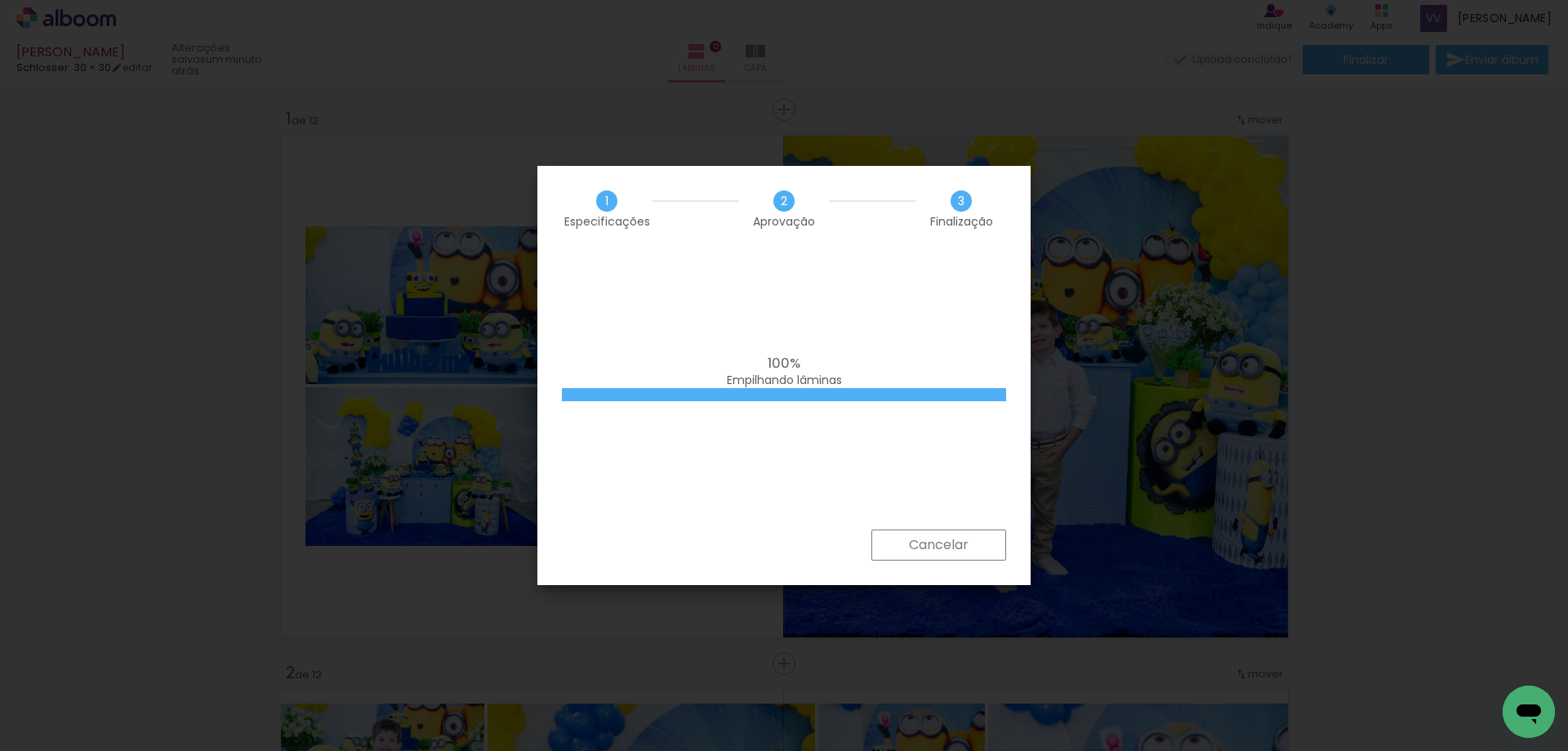
click at [1407, 268] on iron-overlay-backdrop at bounding box center [784, 375] width 1568 height 751
click at [1433, 237] on iron-overlay-backdrop at bounding box center [784, 375] width 1568 height 751
click at [1435, 236] on iron-overlay-backdrop at bounding box center [784, 375] width 1568 height 751
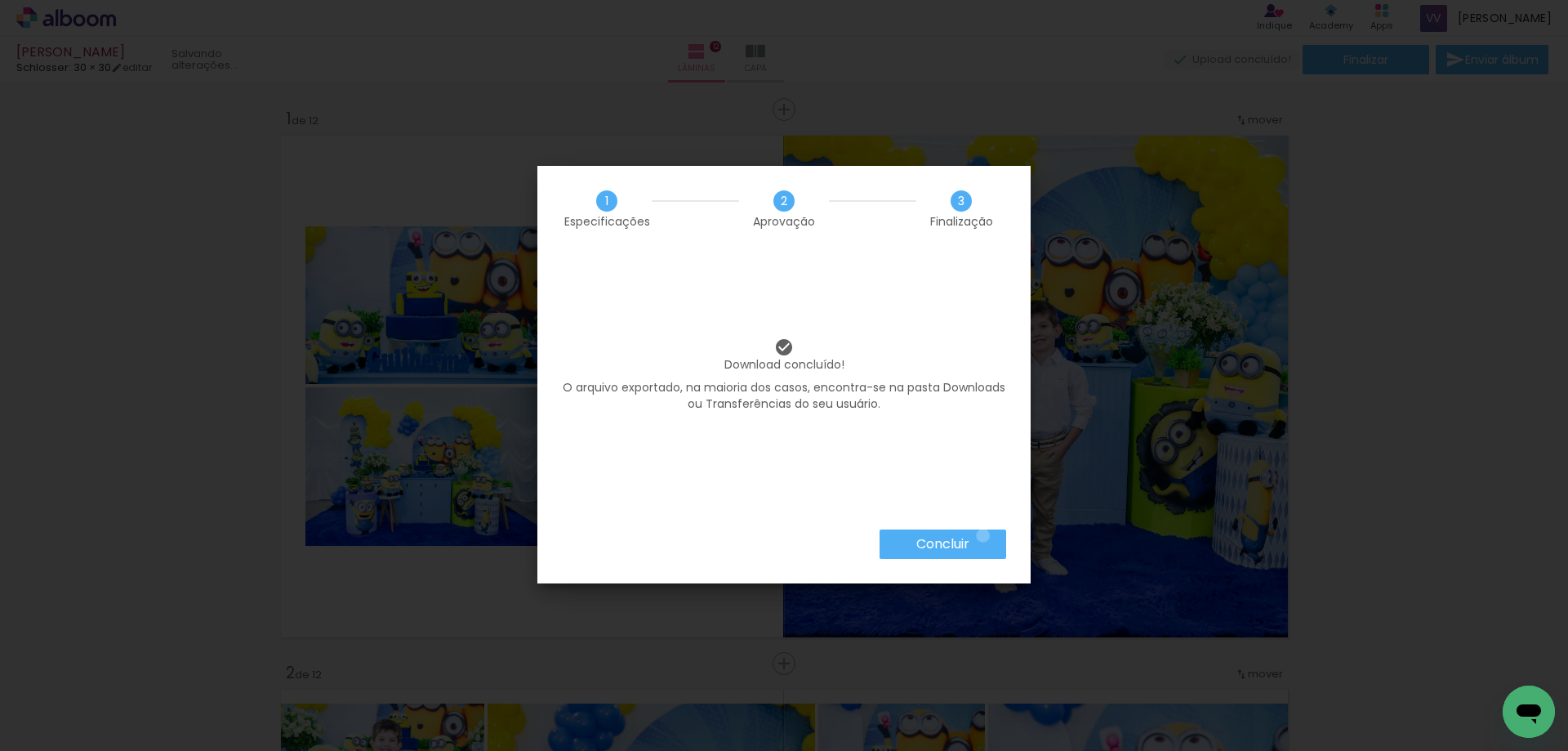
click at [982, 535] on paper-button "Concluir" at bounding box center [943, 543] width 126 height 30
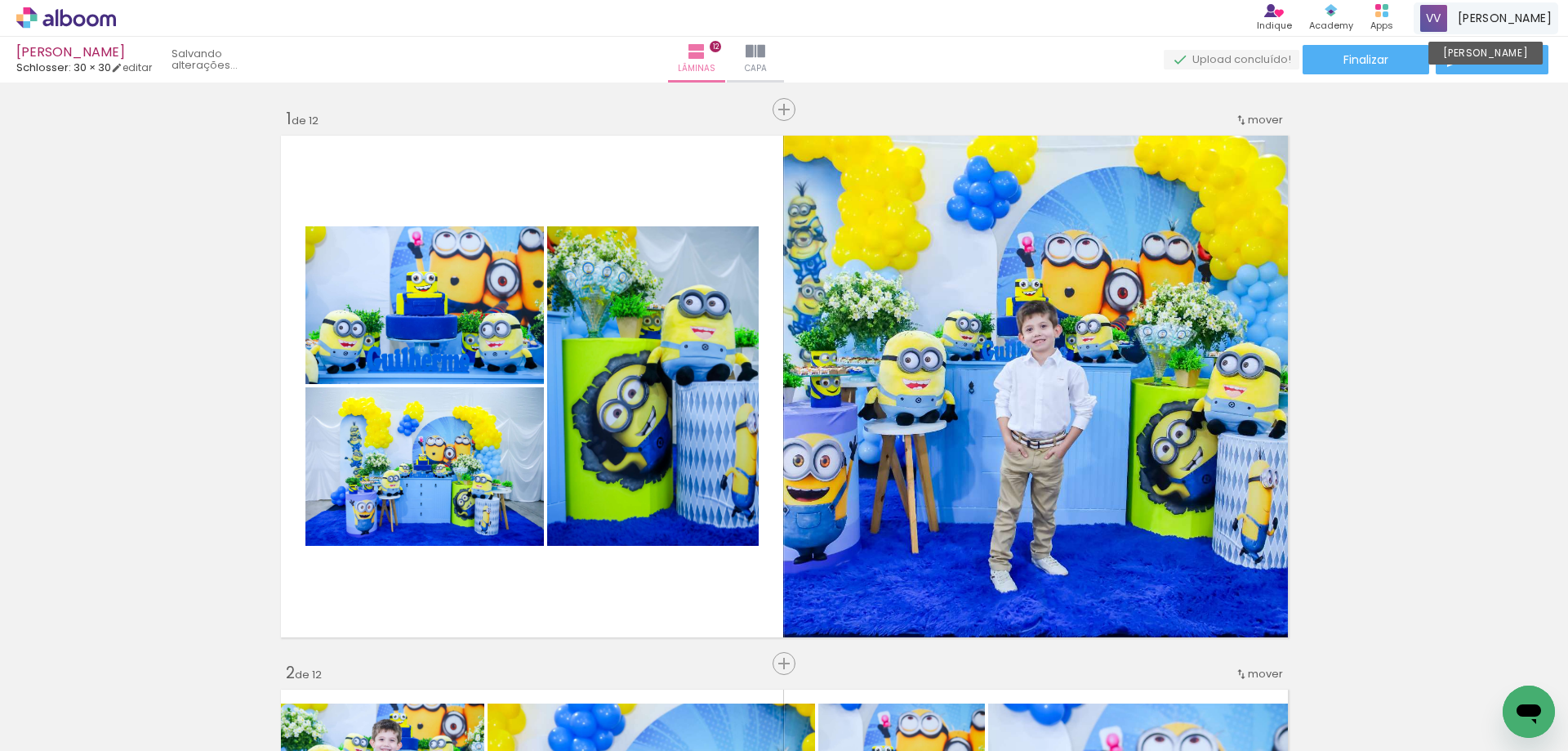
scroll to position [0, 1711]
